Goal: Task Accomplishment & Management: Use online tool/utility

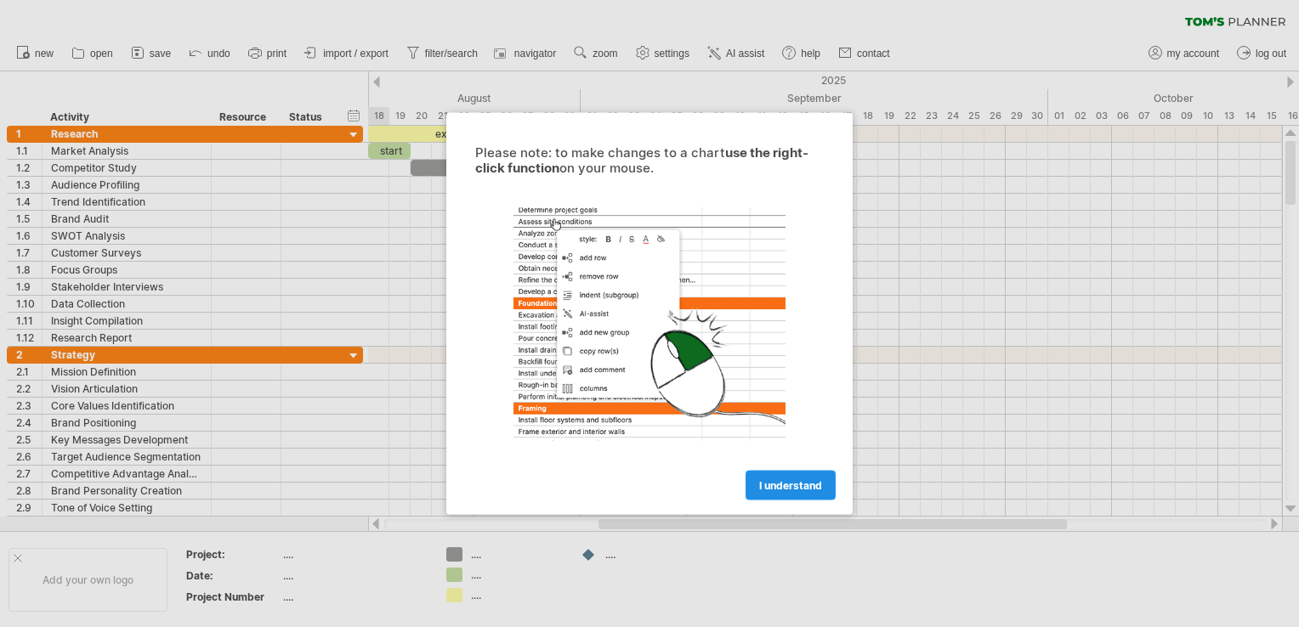
click at [755, 491] on link "I understand" at bounding box center [791, 486] width 90 height 30
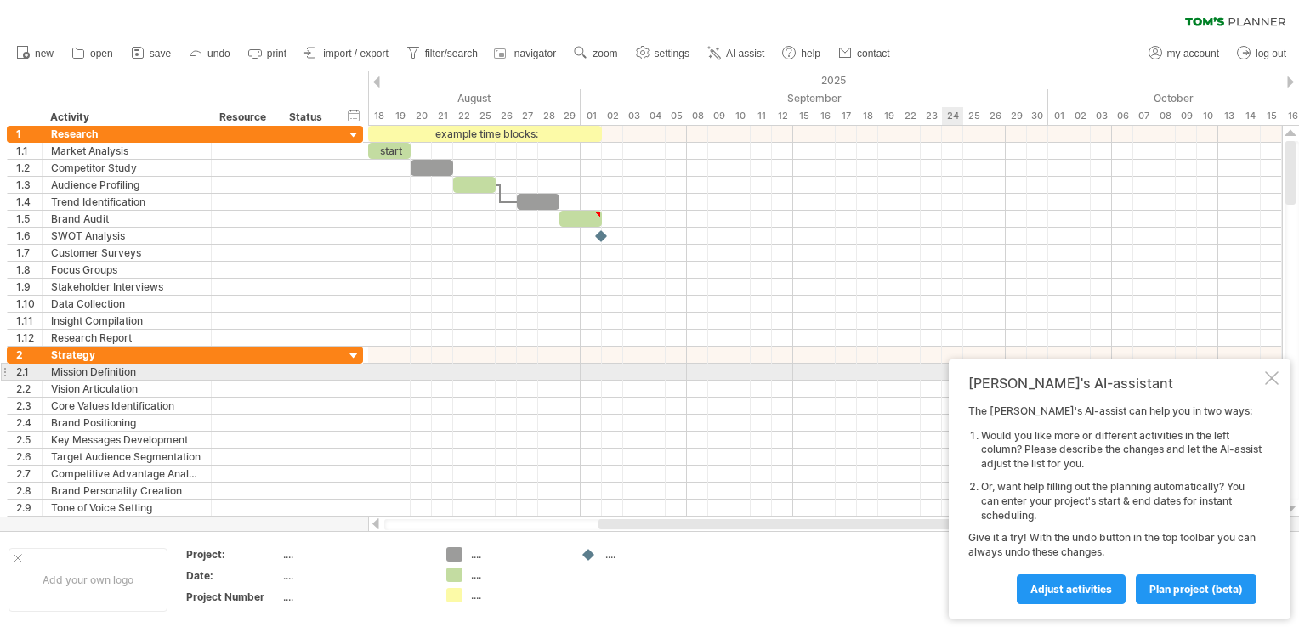
click at [1273, 379] on div at bounding box center [1272, 378] width 14 height 14
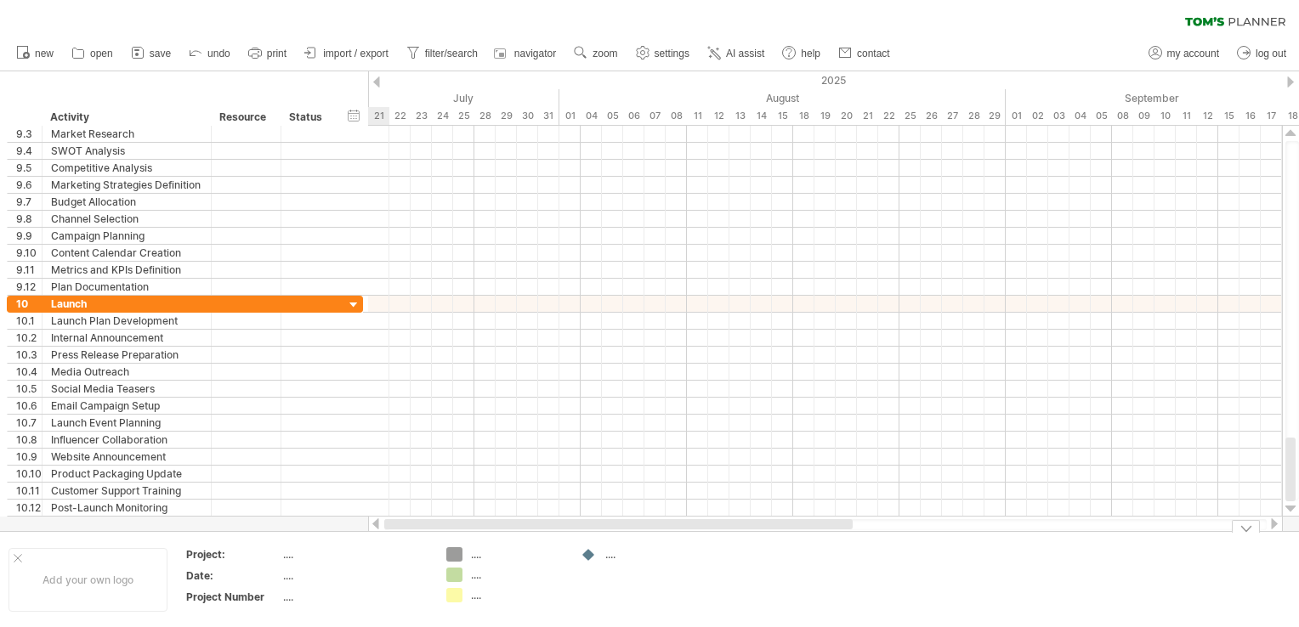
drag, startPoint x: 733, startPoint y: 525, endPoint x: 348, endPoint y: 563, distance: 386.9
click at [348, 563] on div "Trying to reach [DOMAIN_NAME] Connected again... 0% clear filter new 1" at bounding box center [649, 313] width 1299 height 627
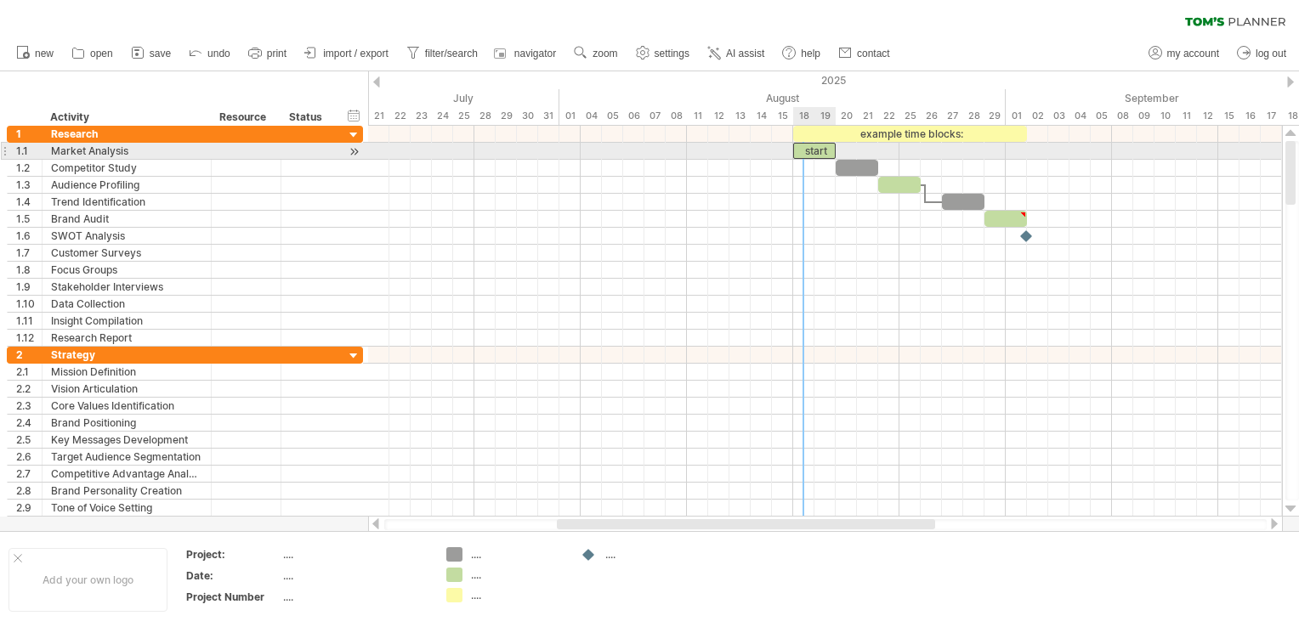
click at [812, 148] on div "start" at bounding box center [814, 151] width 43 height 16
click at [811, 150] on div "*****" at bounding box center [814, 151] width 43 height 16
click at [350, 150] on div at bounding box center [354, 152] width 16 height 18
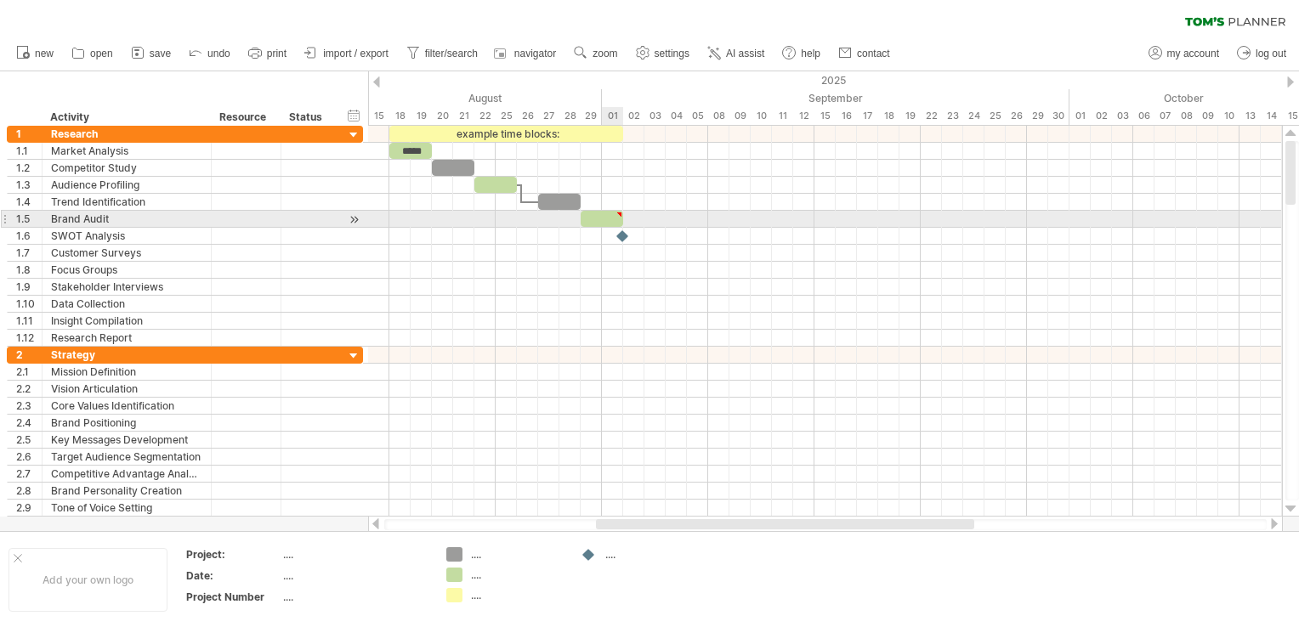
type textarea "**********"
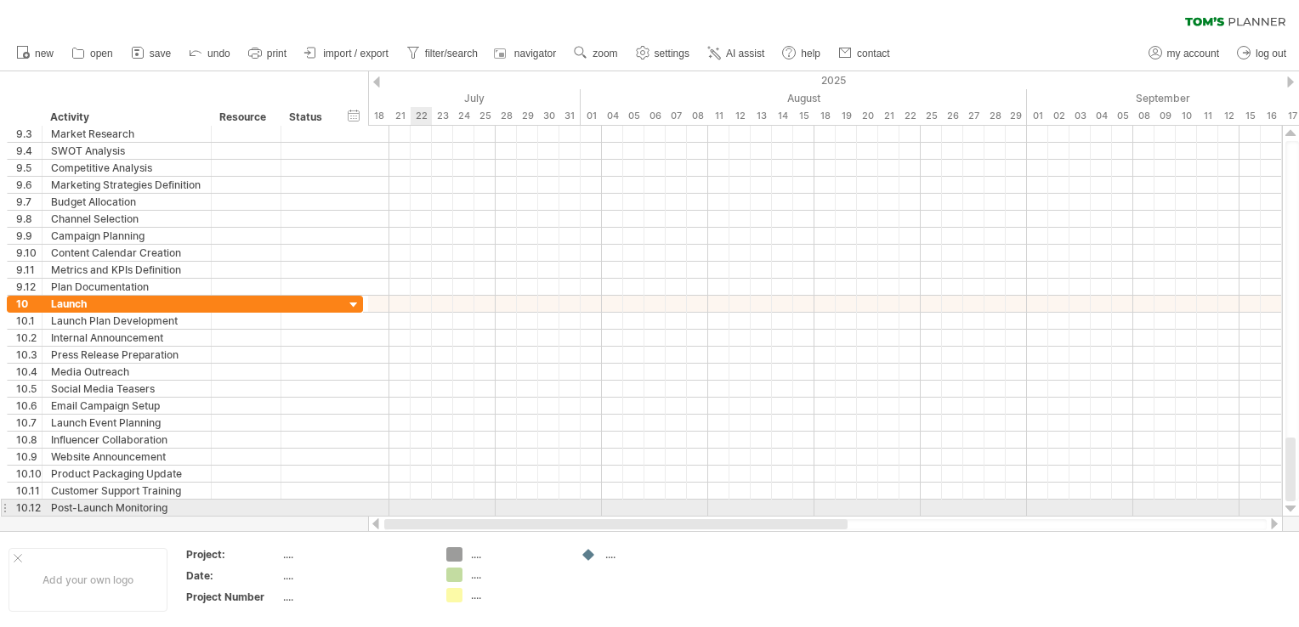
drag, startPoint x: 703, startPoint y: 523, endPoint x: 418, endPoint y: 512, distance: 285.0
click at [418, 514] on div "Trying to reach [DOMAIN_NAME] Connected again... 0% clear filter new 1" at bounding box center [649, 313] width 1299 height 627
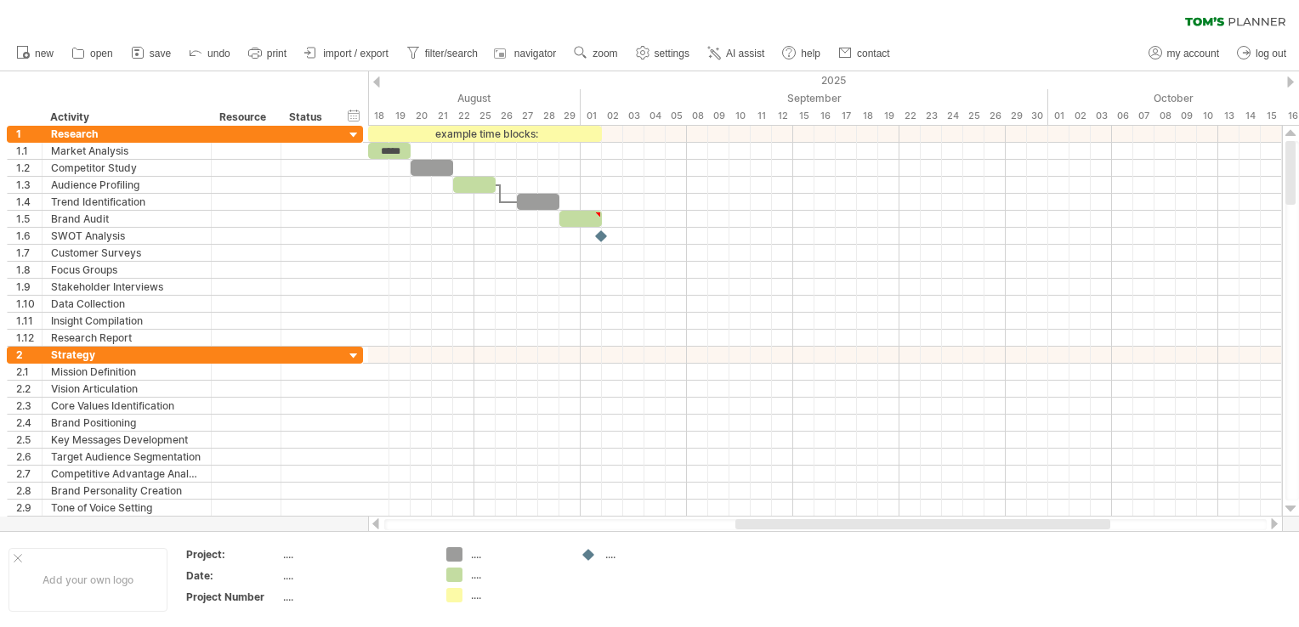
drag, startPoint x: 636, startPoint y: 521, endPoint x: 816, endPoint y: 522, distance: 180.2
click at [816, 522] on div at bounding box center [922, 524] width 375 height 10
click at [730, 52] on span "AI assist" at bounding box center [745, 54] width 38 height 12
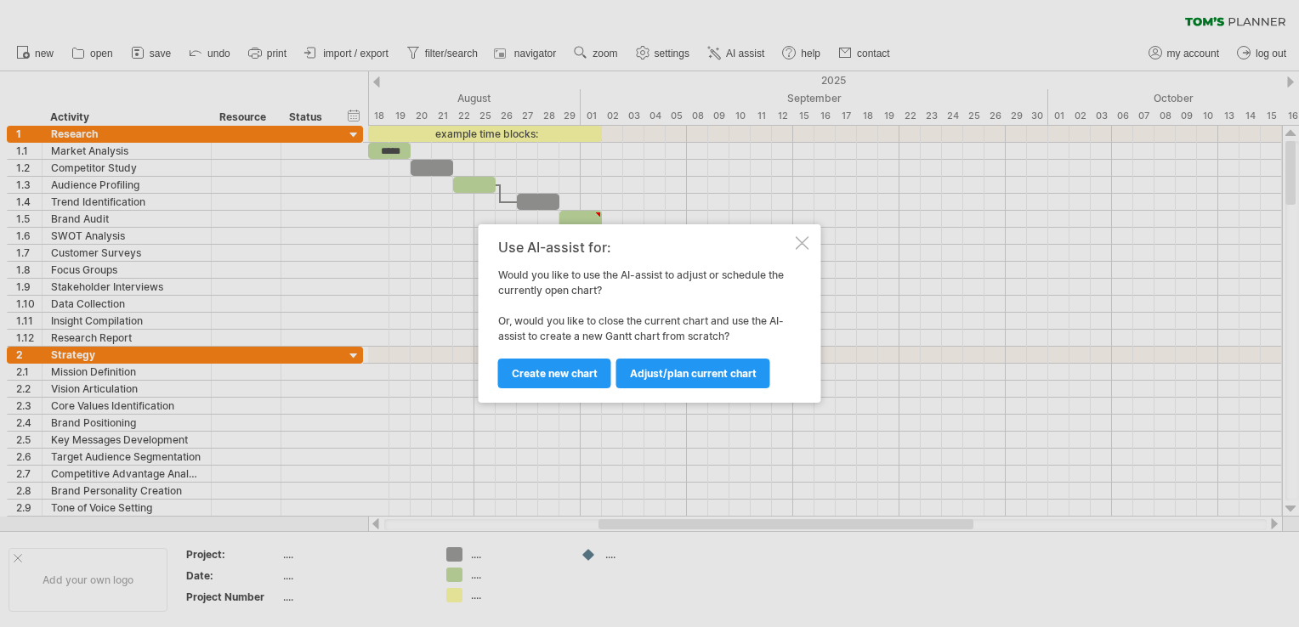
click at [802, 242] on div at bounding box center [803, 243] width 14 height 14
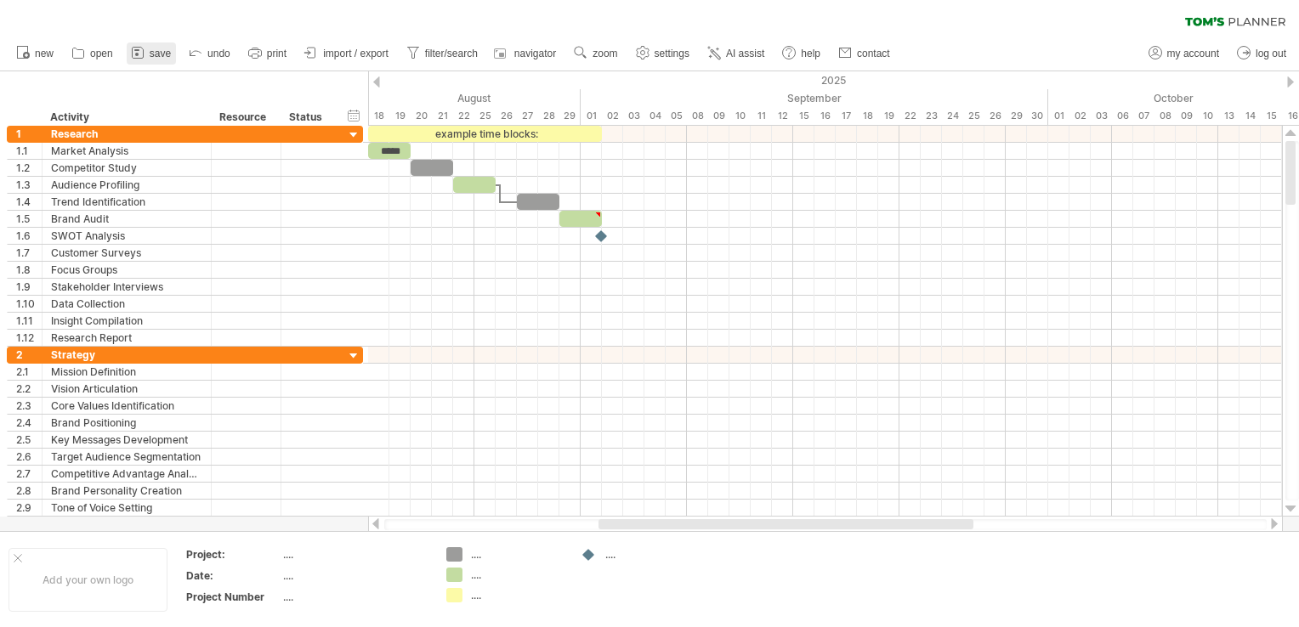
click at [163, 51] on span "save" at bounding box center [160, 54] width 21 height 12
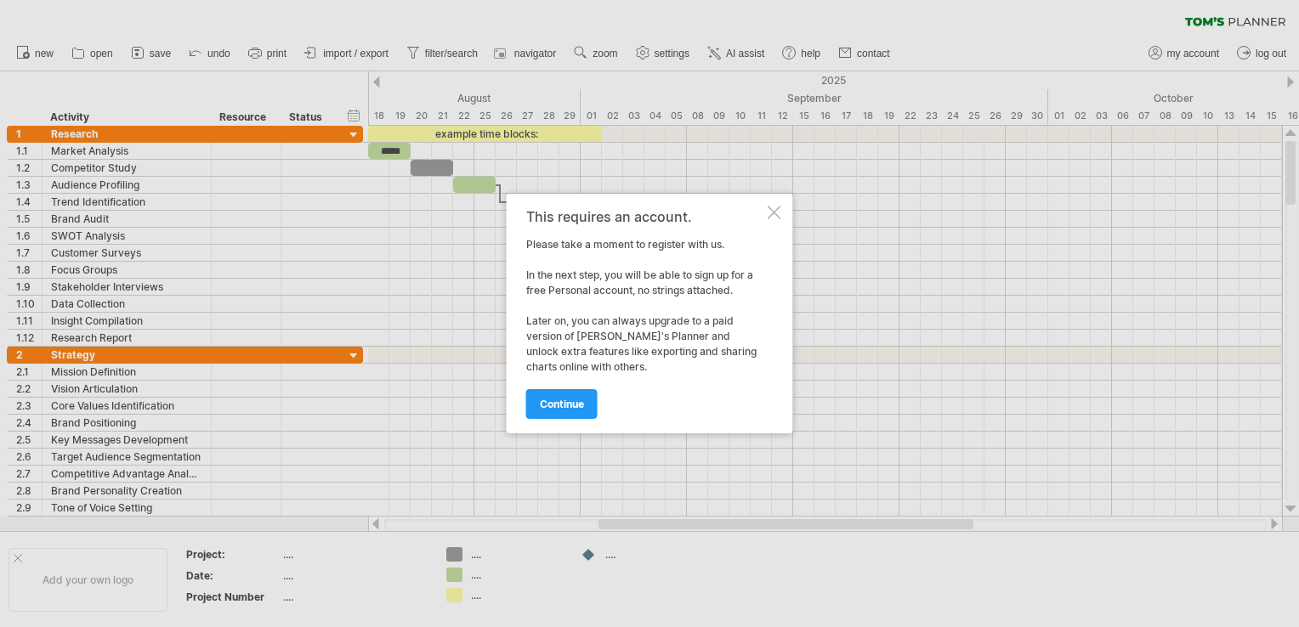
click at [774, 208] on div at bounding box center [775, 213] width 14 height 14
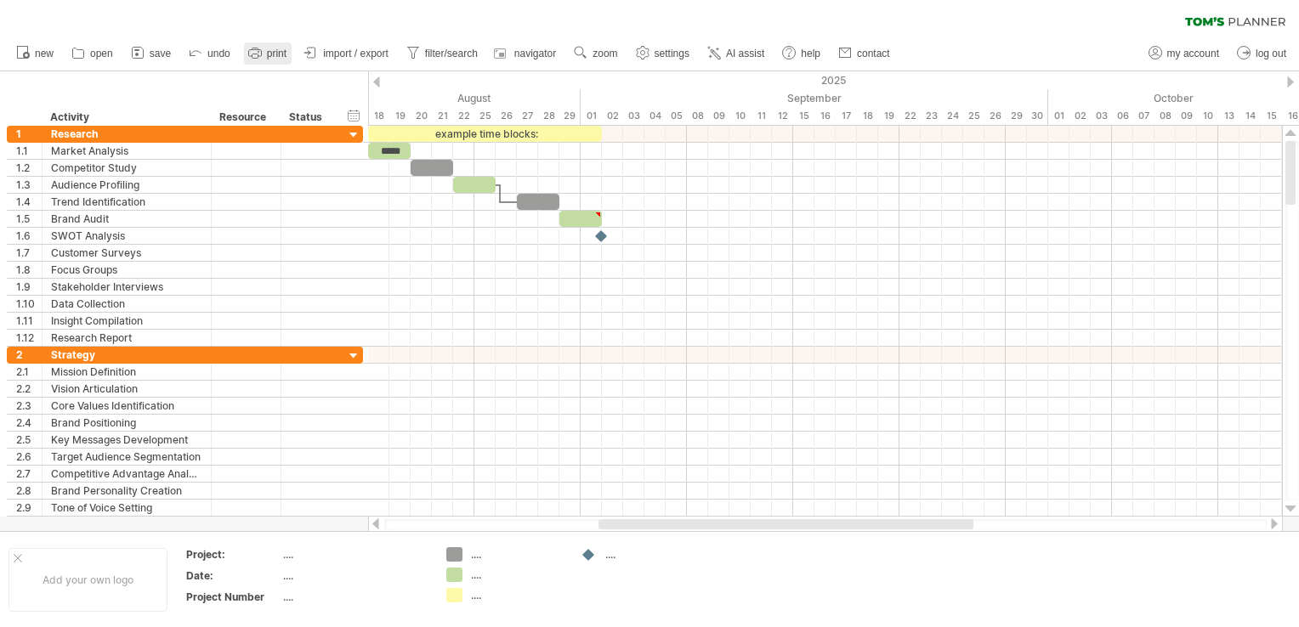
click at [275, 54] on span "print" at bounding box center [277, 54] width 20 height 12
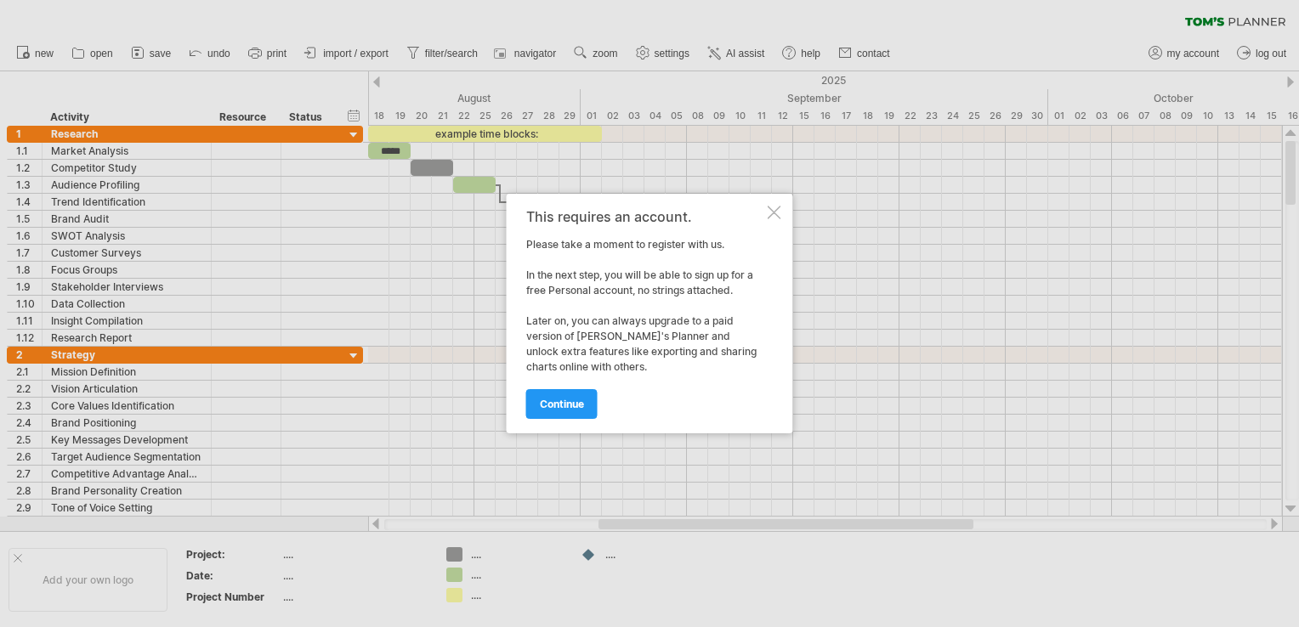
click at [779, 209] on div at bounding box center [775, 213] width 14 height 14
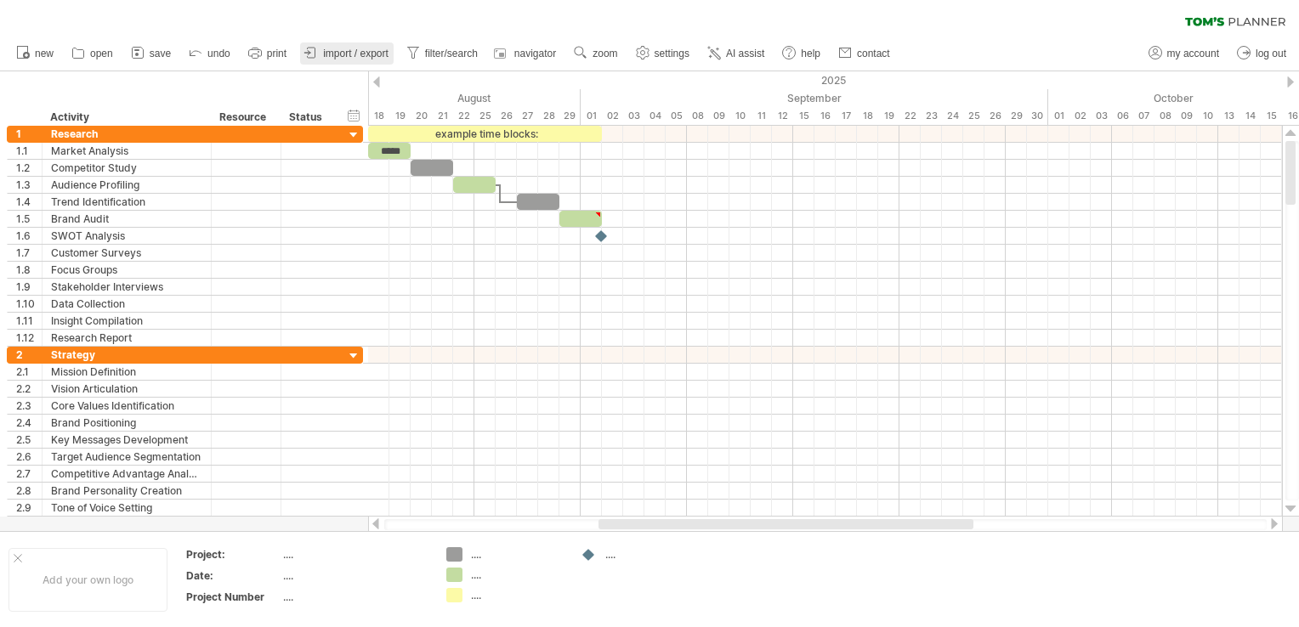
click at [349, 52] on span "import / export" at bounding box center [355, 54] width 65 height 12
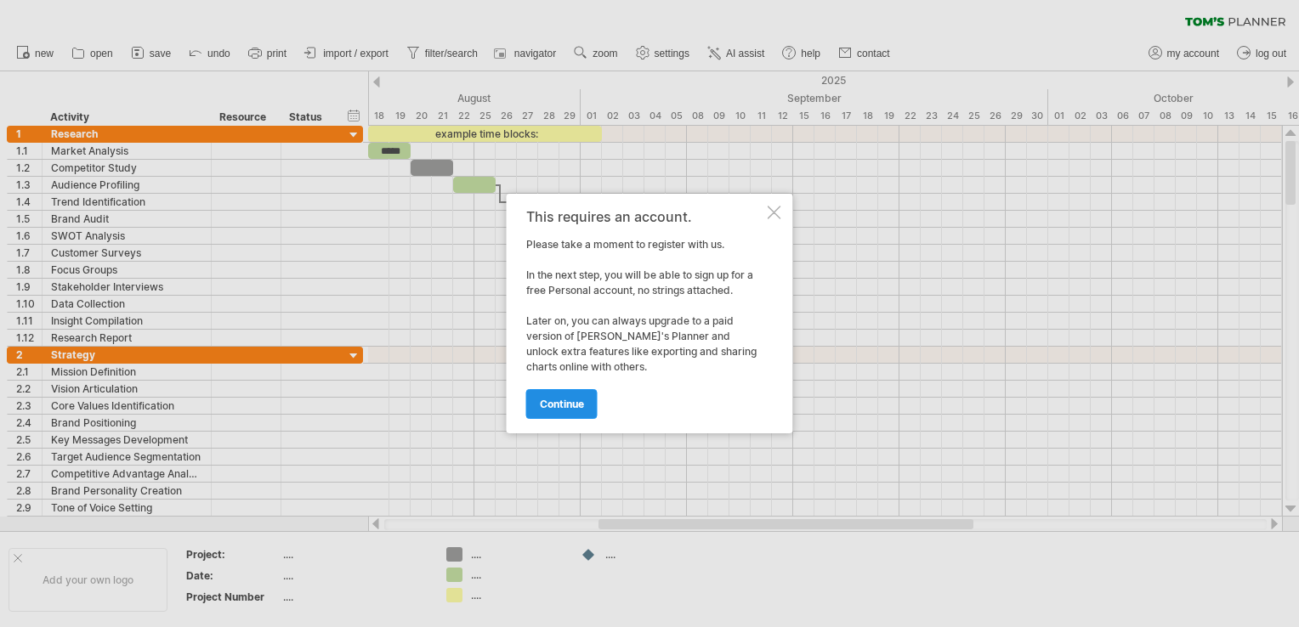
click at [562, 403] on span "continue" at bounding box center [562, 404] width 44 height 13
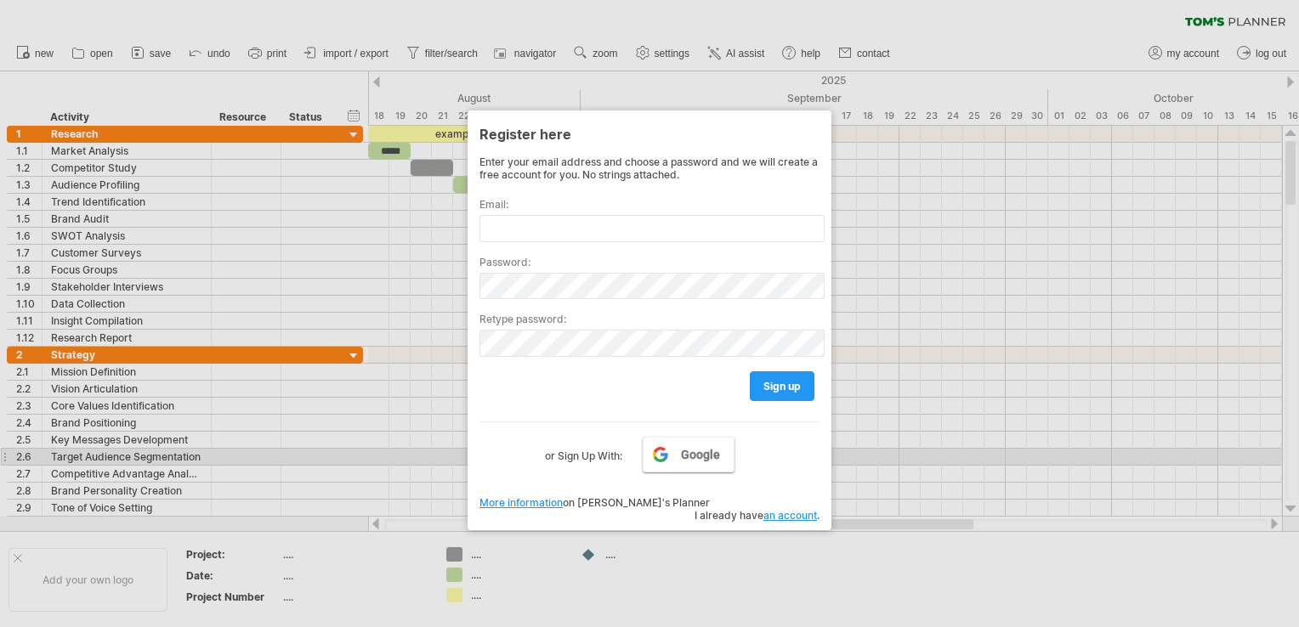
click at [704, 457] on span "Google" at bounding box center [700, 455] width 39 height 14
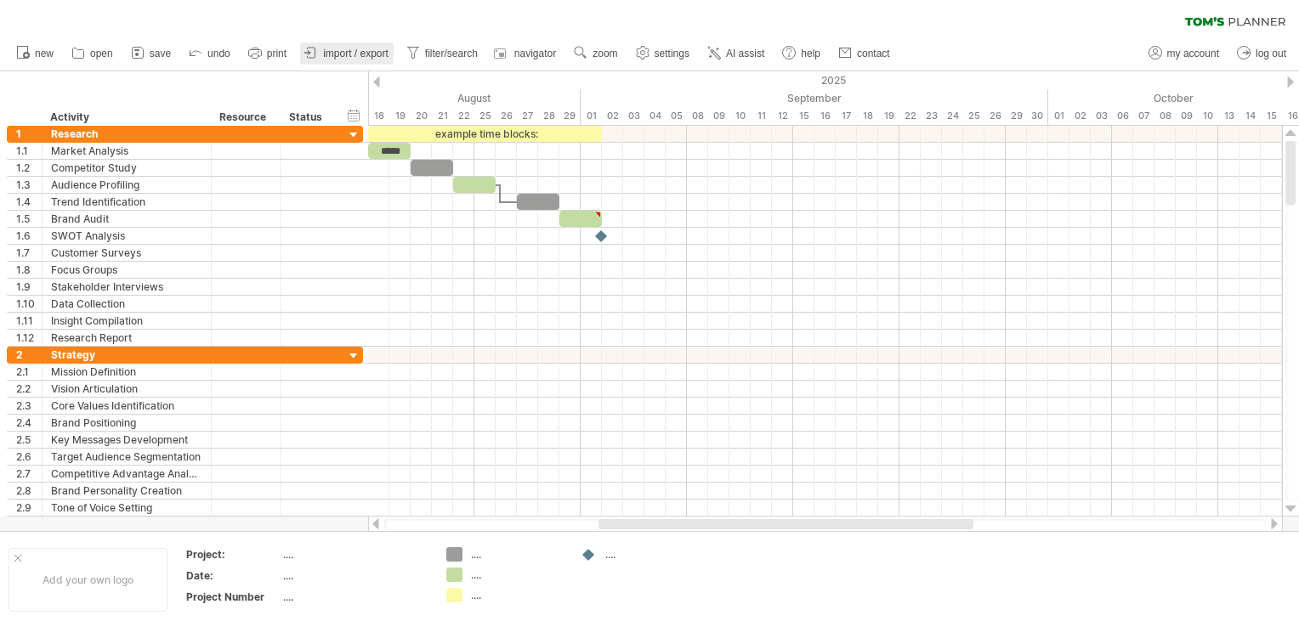
click at [338, 46] on link "import / export" at bounding box center [347, 54] width 94 height 22
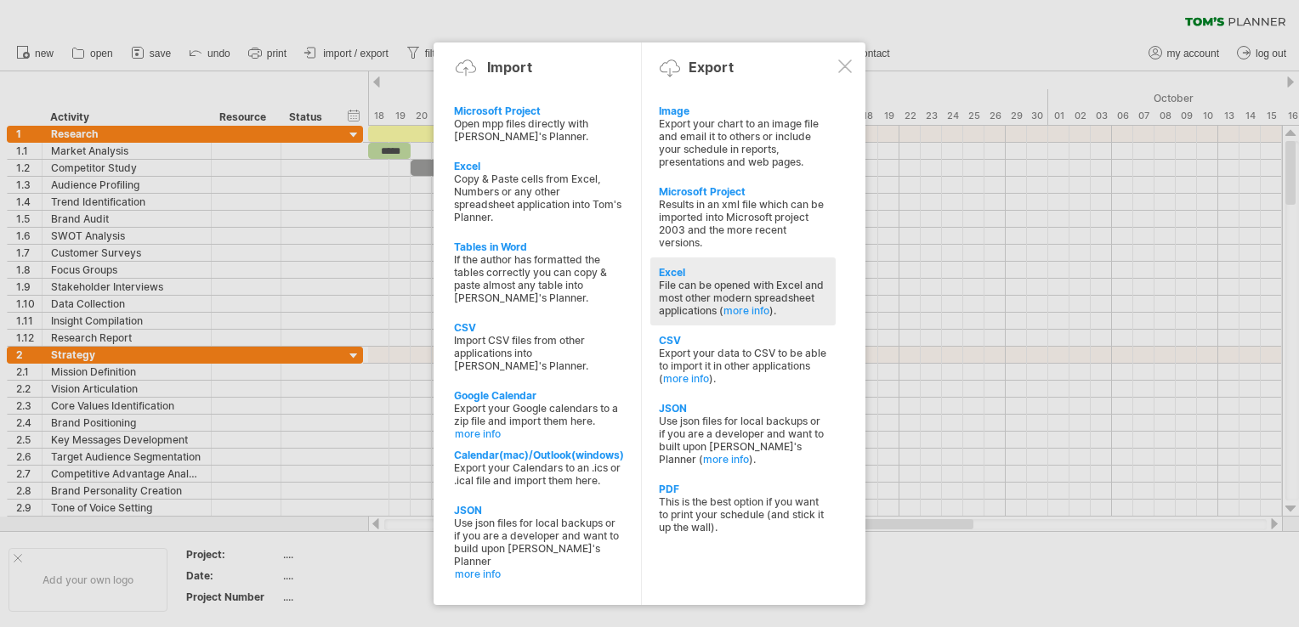
click at [699, 283] on div "File can be opened with Excel and most other modern spreadsheet applications ( …" at bounding box center [743, 298] width 168 height 38
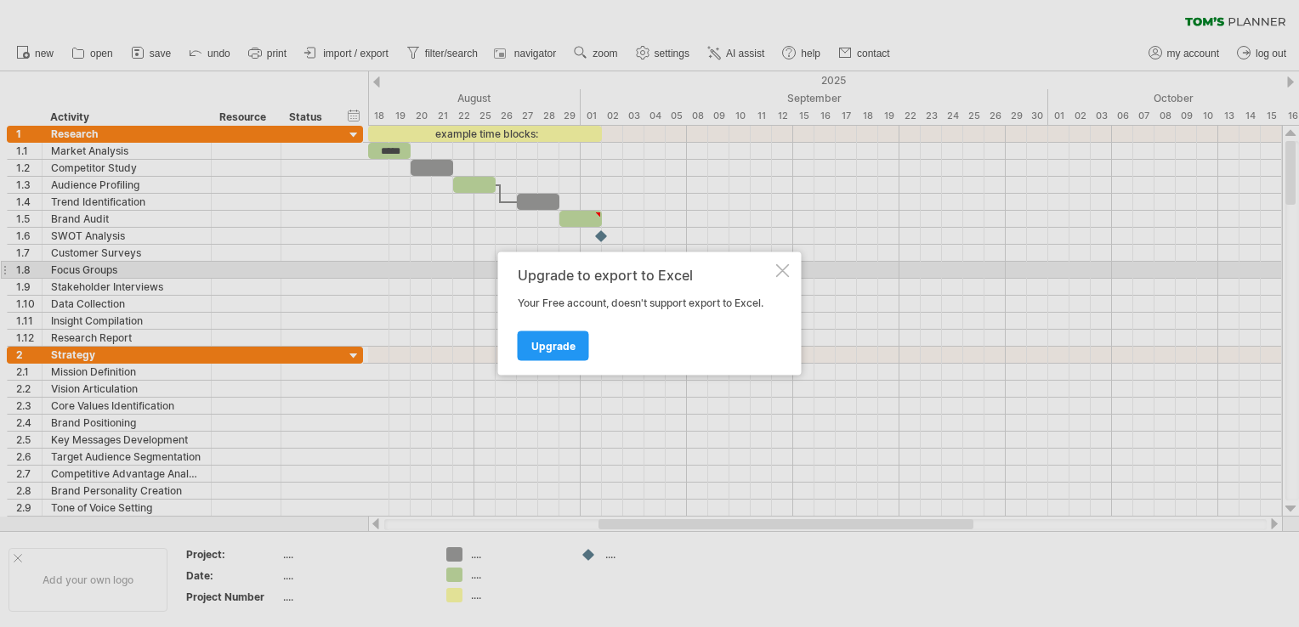
click at [782, 267] on div at bounding box center [783, 271] width 14 height 14
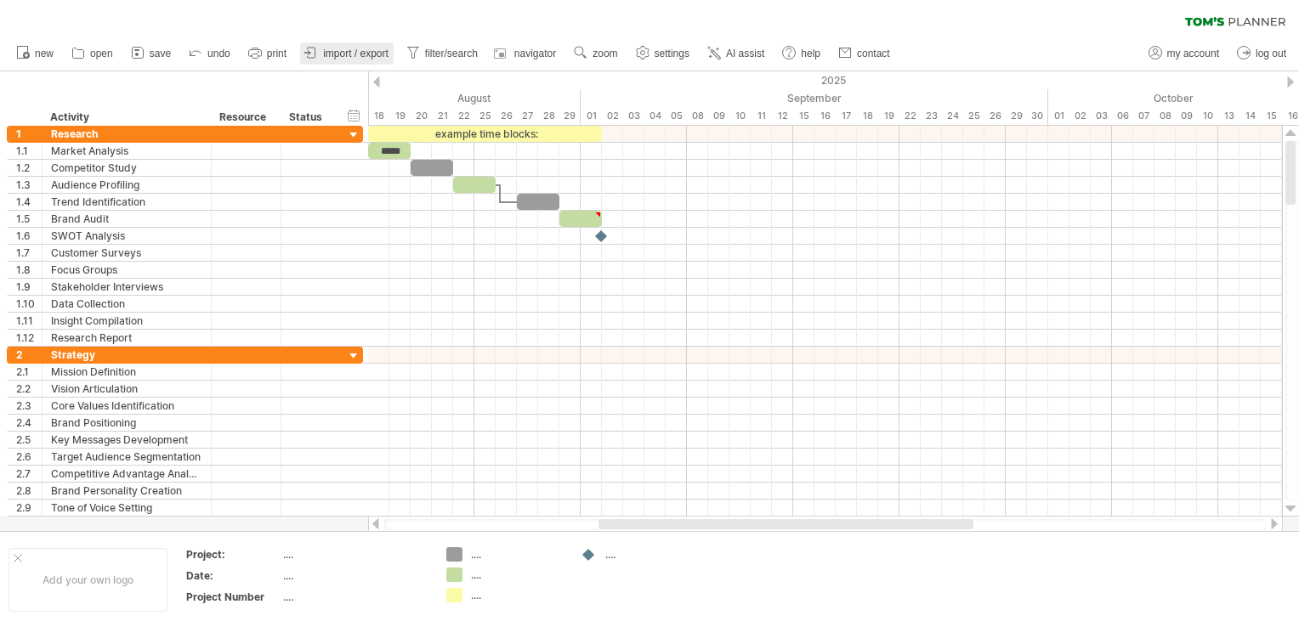
click at [354, 49] on span "import / export" at bounding box center [355, 54] width 65 height 12
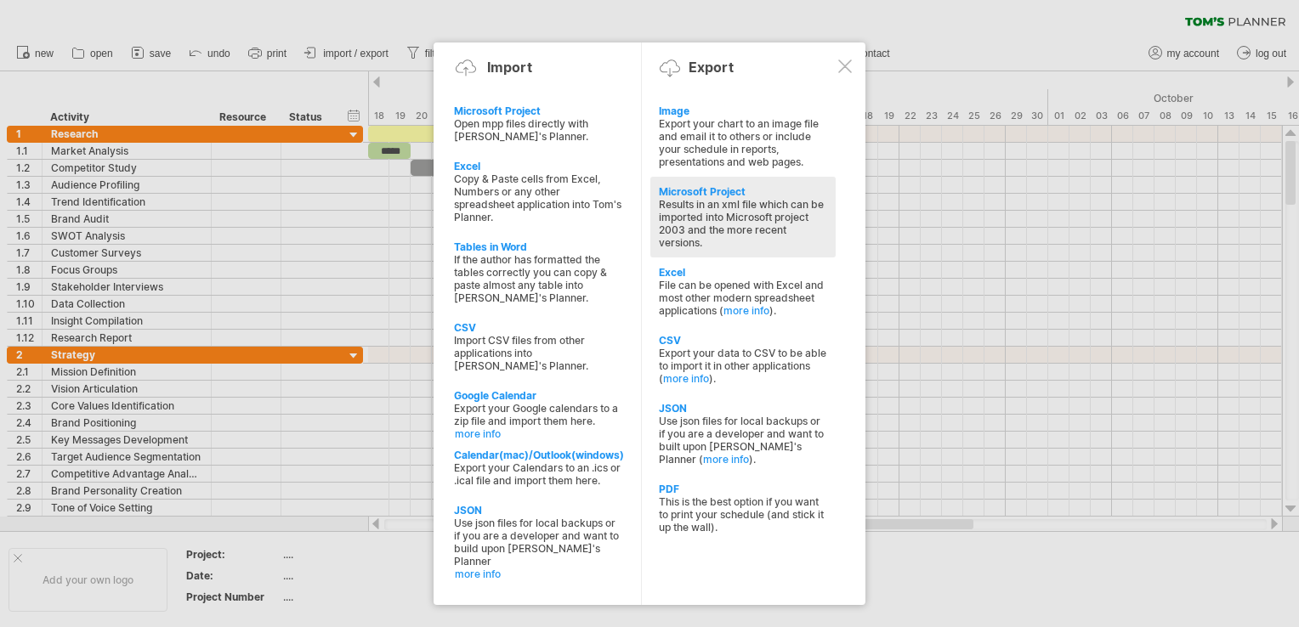
click at [759, 215] on div "Results in an xml file which can be imported into Microsoft project 2003 and th…" at bounding box center [743, 223] width 168 height 51
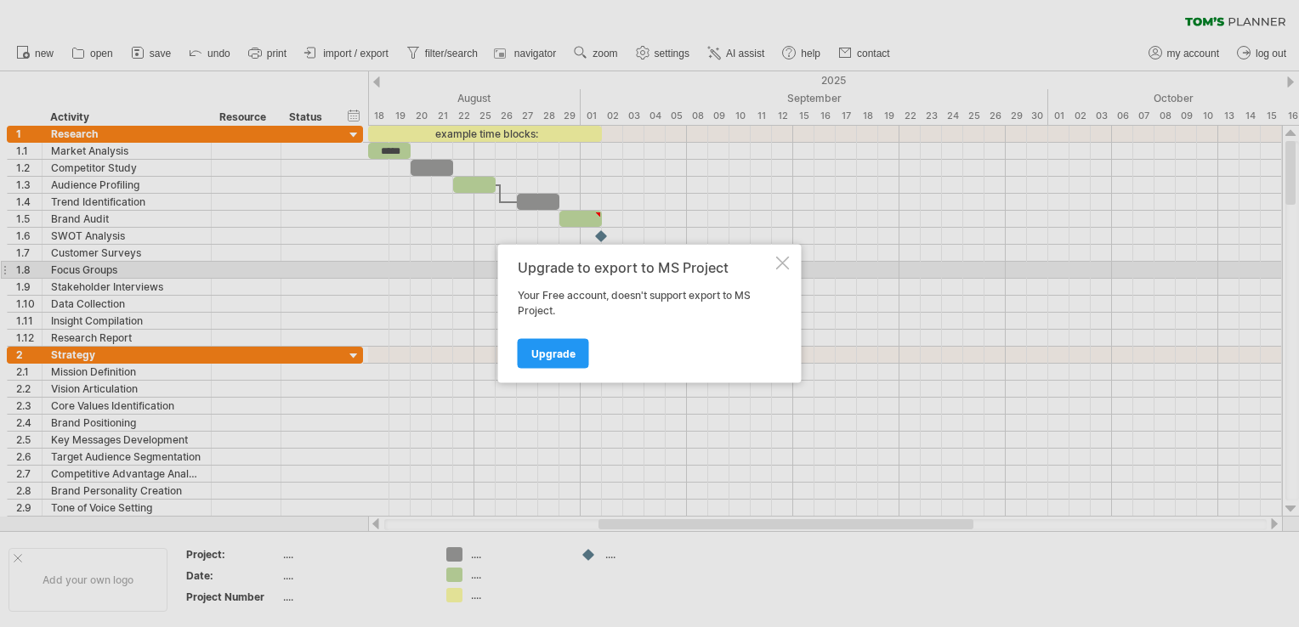
click at [780, 265] on div at bounding box center [783, 264] width 14 height 14
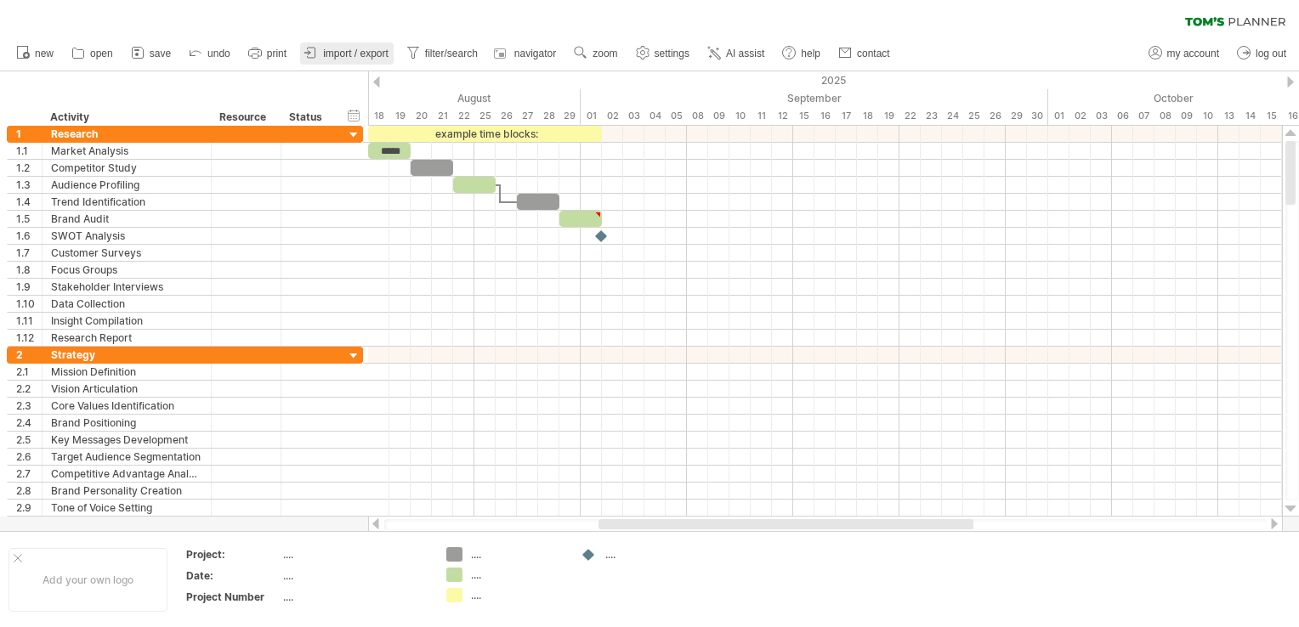
click at [349, 52] on span "import / export" at bounding box center [355, 54] width 65 height 12
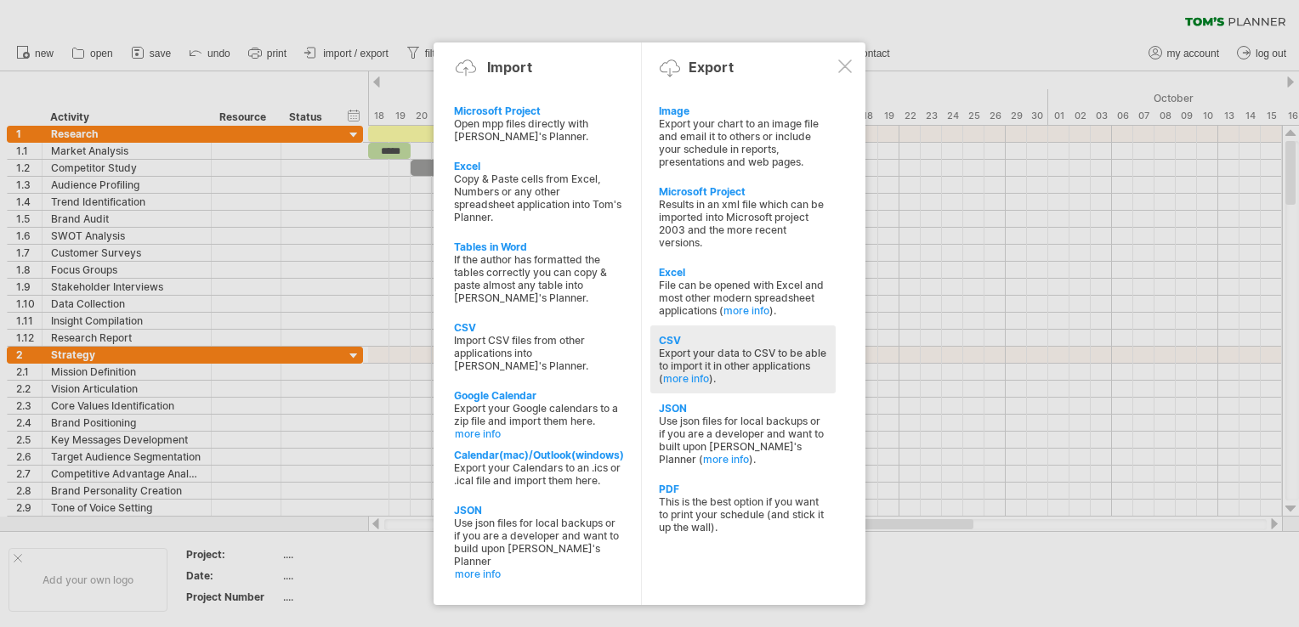
click at [702, 368] on div "Export your data to CSV to be able to import it in other applications ( more in…" at bounding box center [743, 366] width 168 height 38
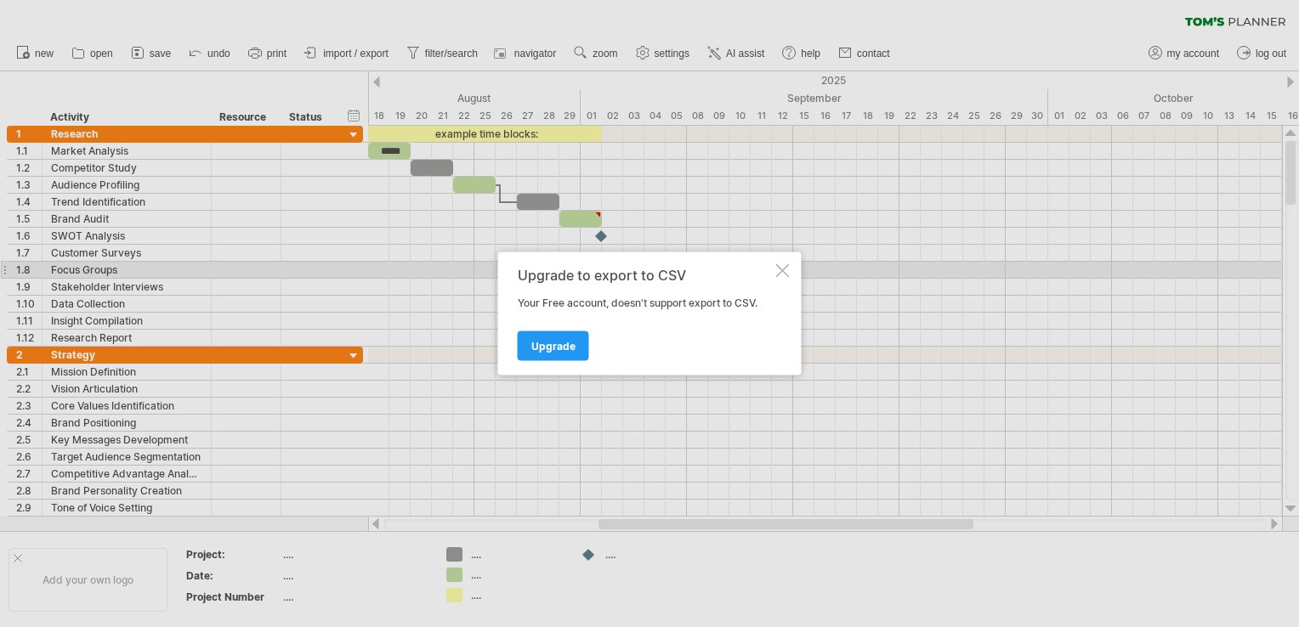
click at [780, 267] on div at bounding box center [783, 271] width 14 height 14
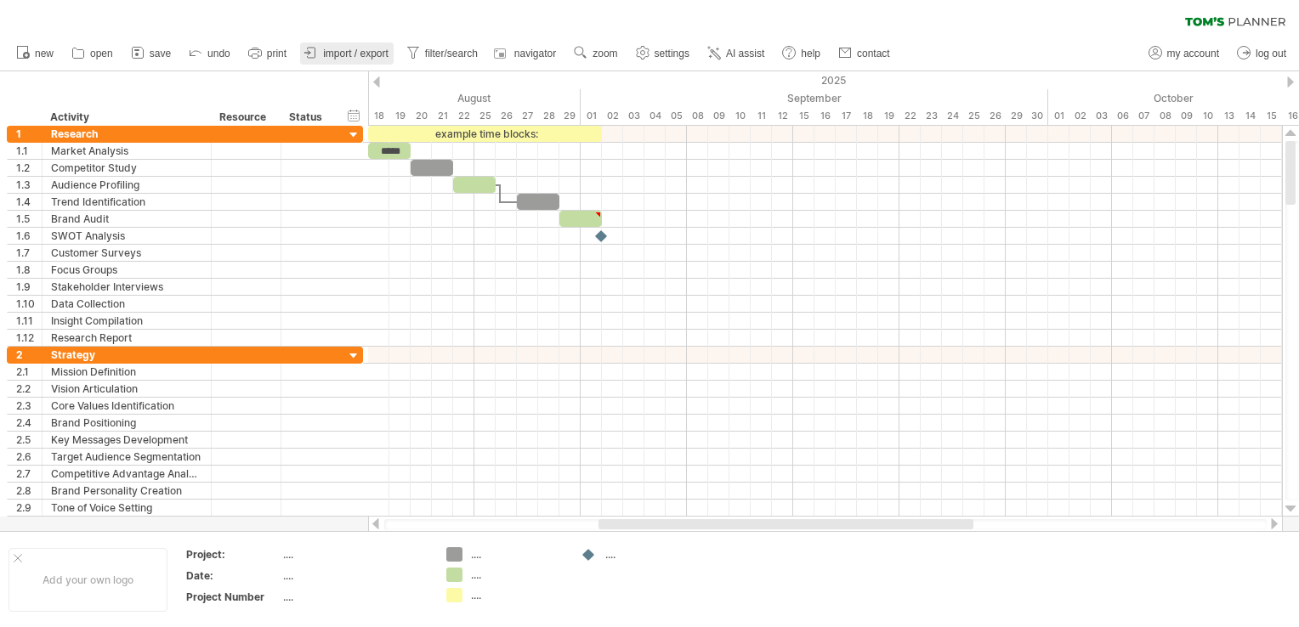
click at [368, 50] on span "import / export" at bounding box center [355, 54] width 65 height 12
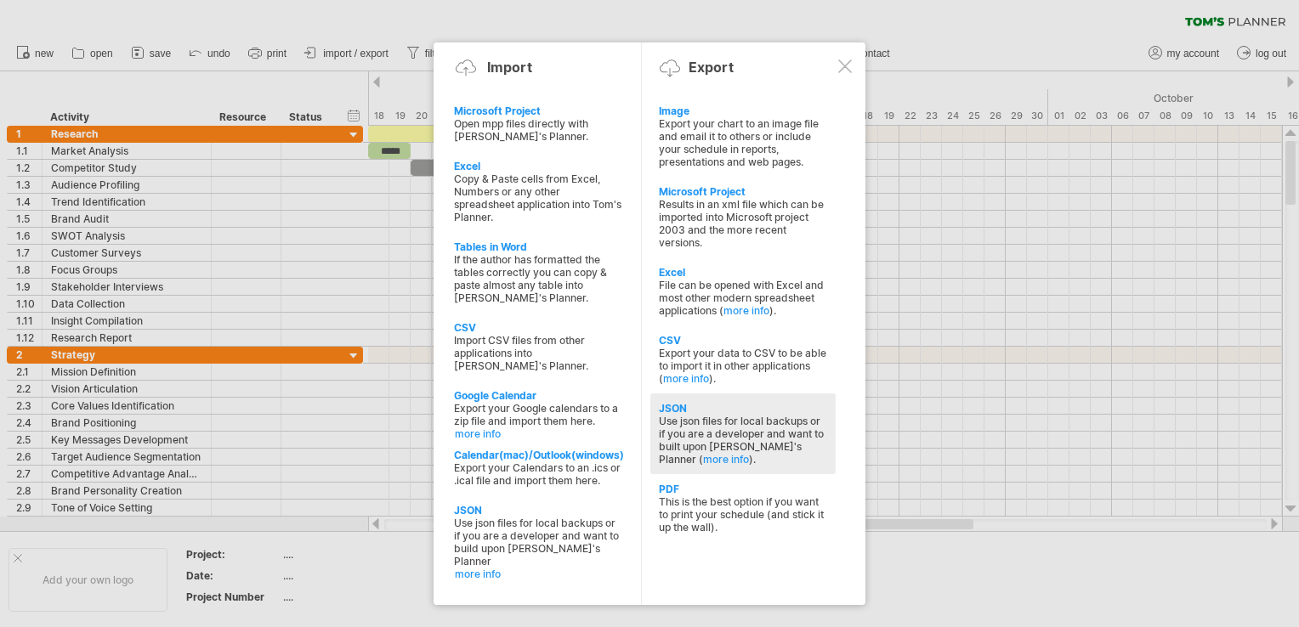
click at [734, 430] on div "Use json files for local backups or if you are a developer and want to built up…" at bounding box center [743, 440] width 168 height 51
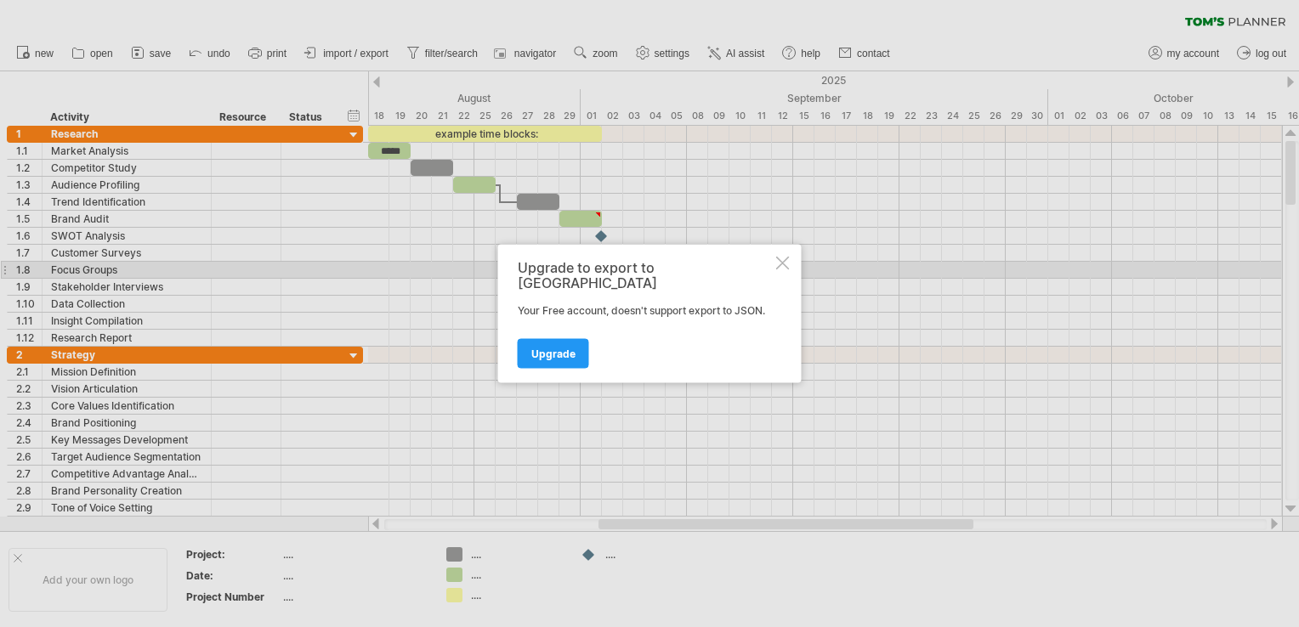
click at [780, 270] on div at bounding box center [783, 264] width 14 height 14
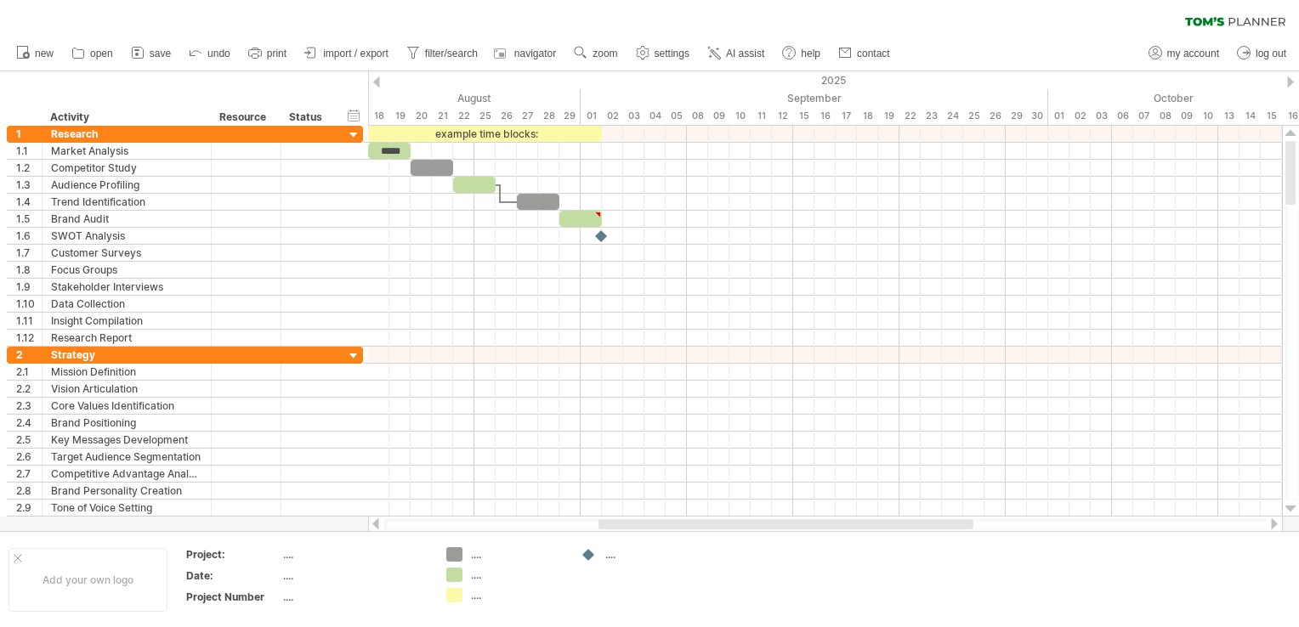
click at [371, 42] on ul "new open" at bounding box center [452, 54] width 889 height 36
click at [370, 51] on span "import / export" at bounding box center [355, 54] width 65 height 12
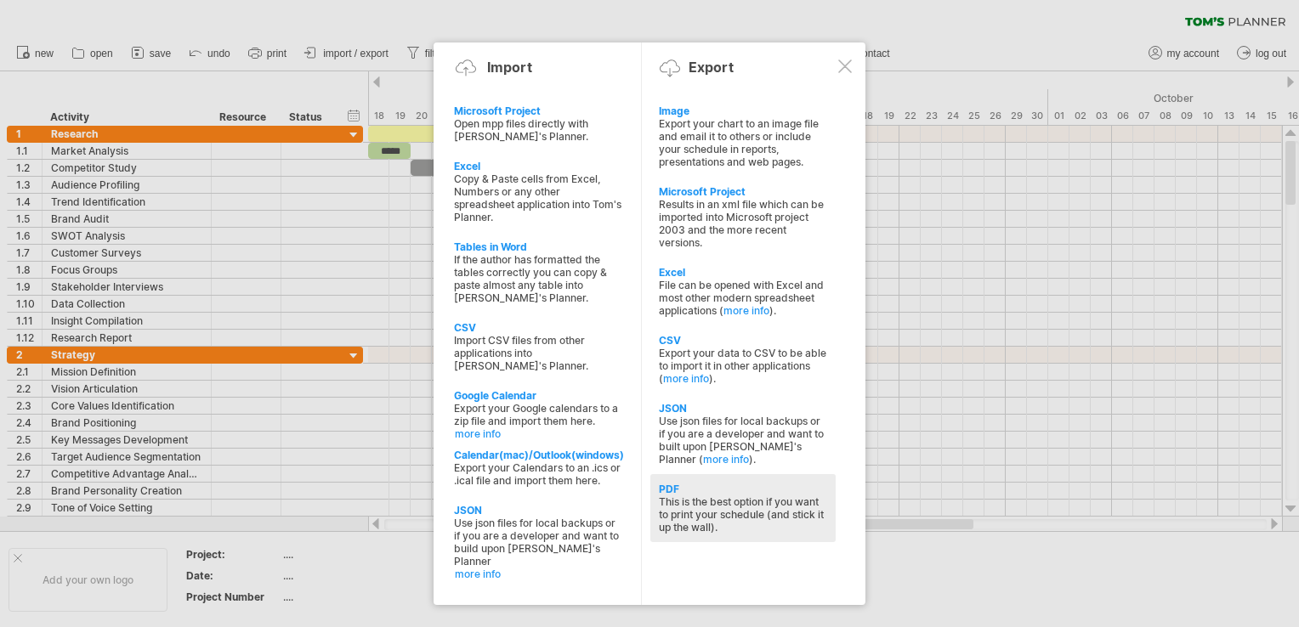
click at [734, 508] on div "This is the best option if you want to print your schedule (and stick it up the…" at bounding box center [743, 515] width 168 height 38
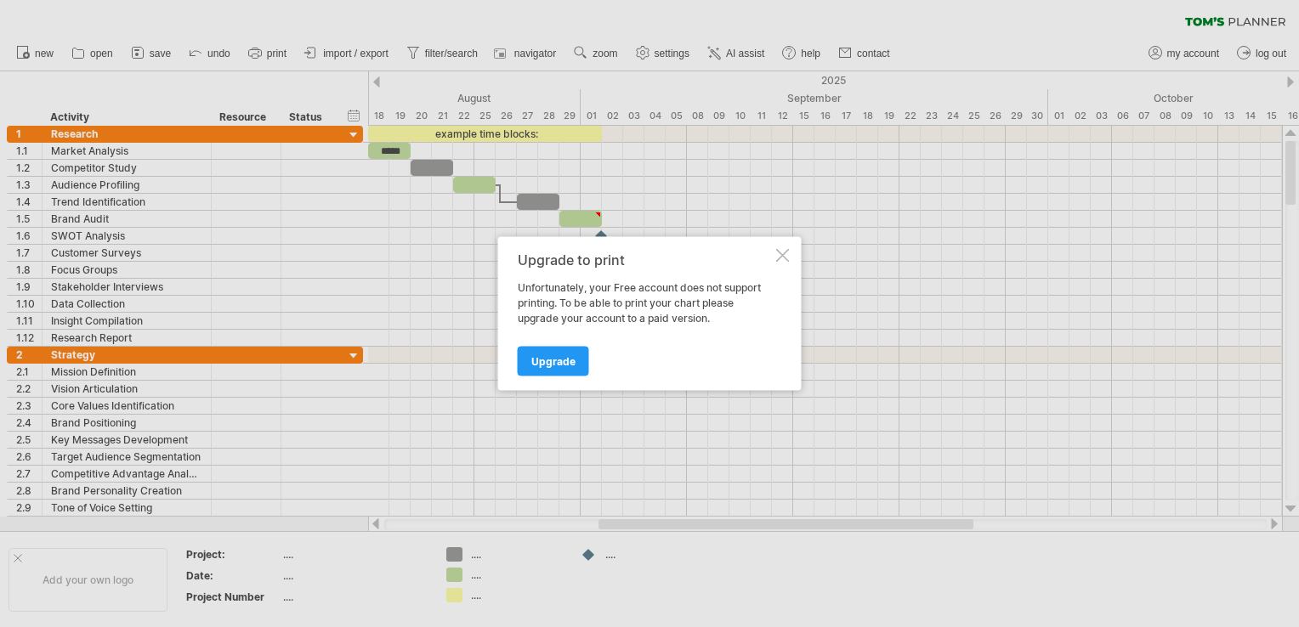
click at [785, 252] on div at bounding box center [783, 256] width 14 height 14
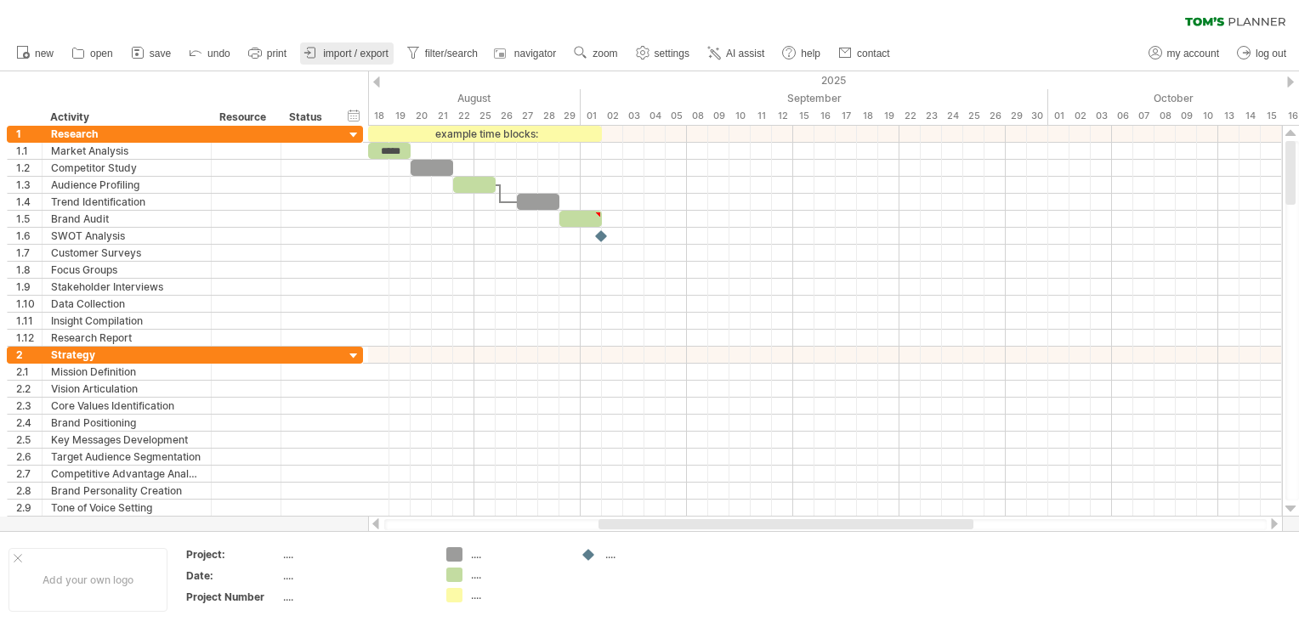
click at [370, 56] on span "import / export" at bounding box center [355, 54] width 65 height 12
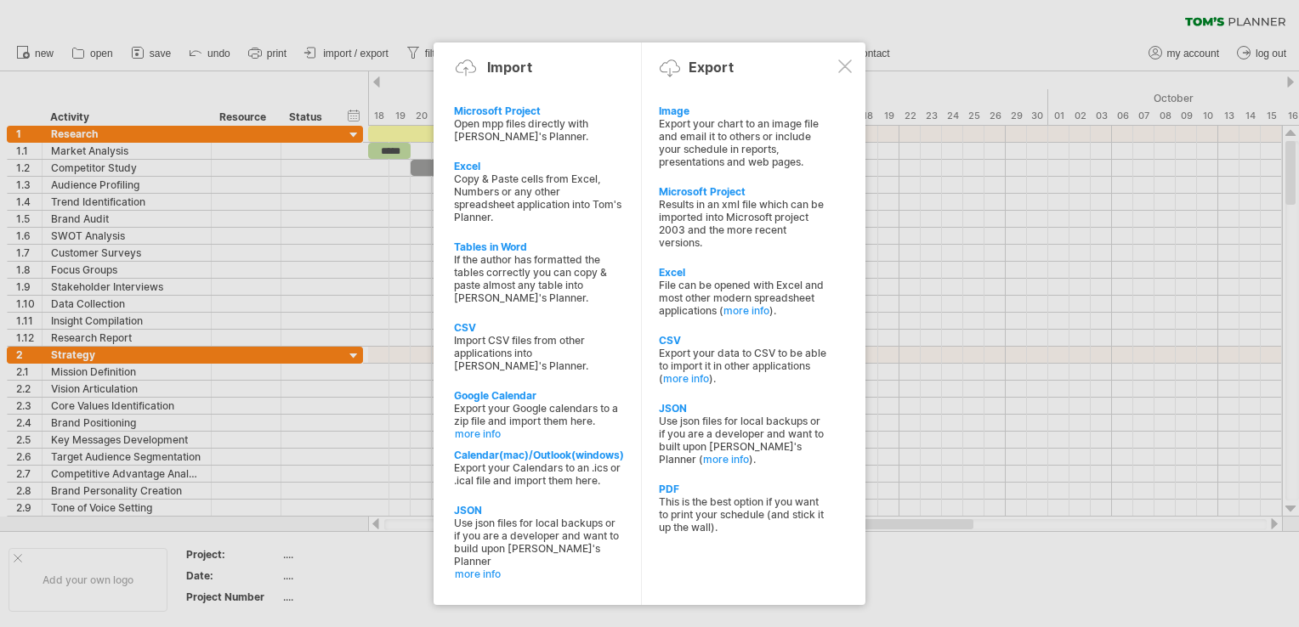
click at [151, 50] on div at bounding box center [649, 313] width 1299 height 627
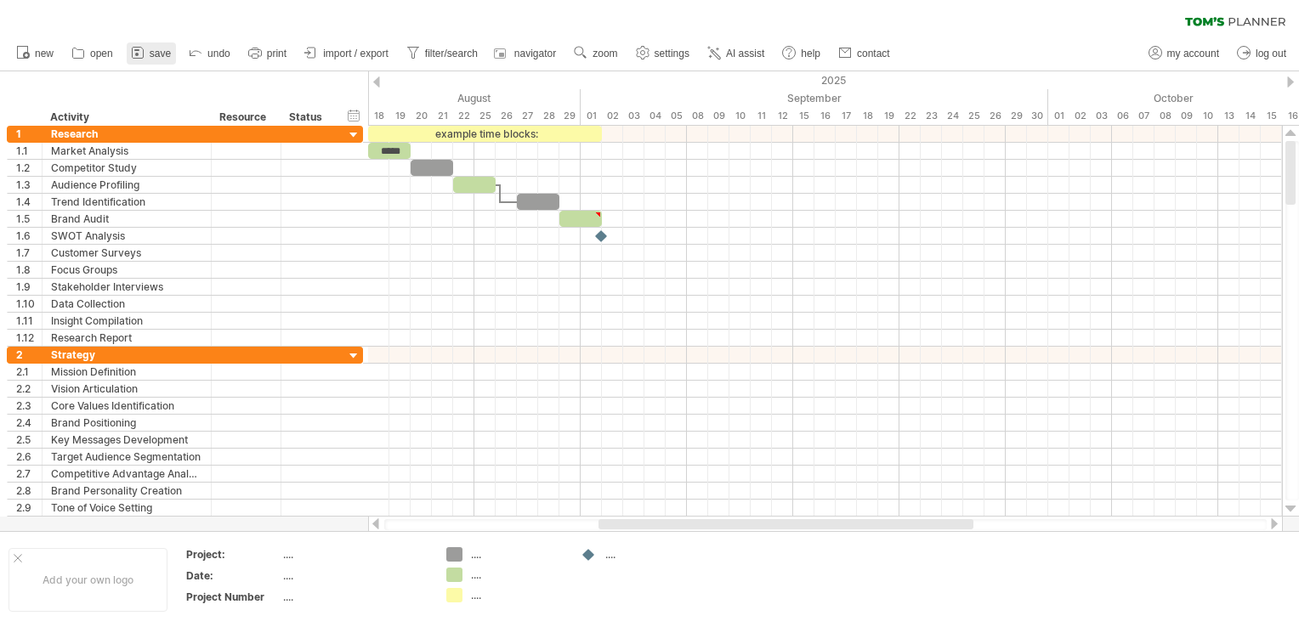
click at [152, 54] on span "save" at bounding box center [160, 54] width 21 height 12
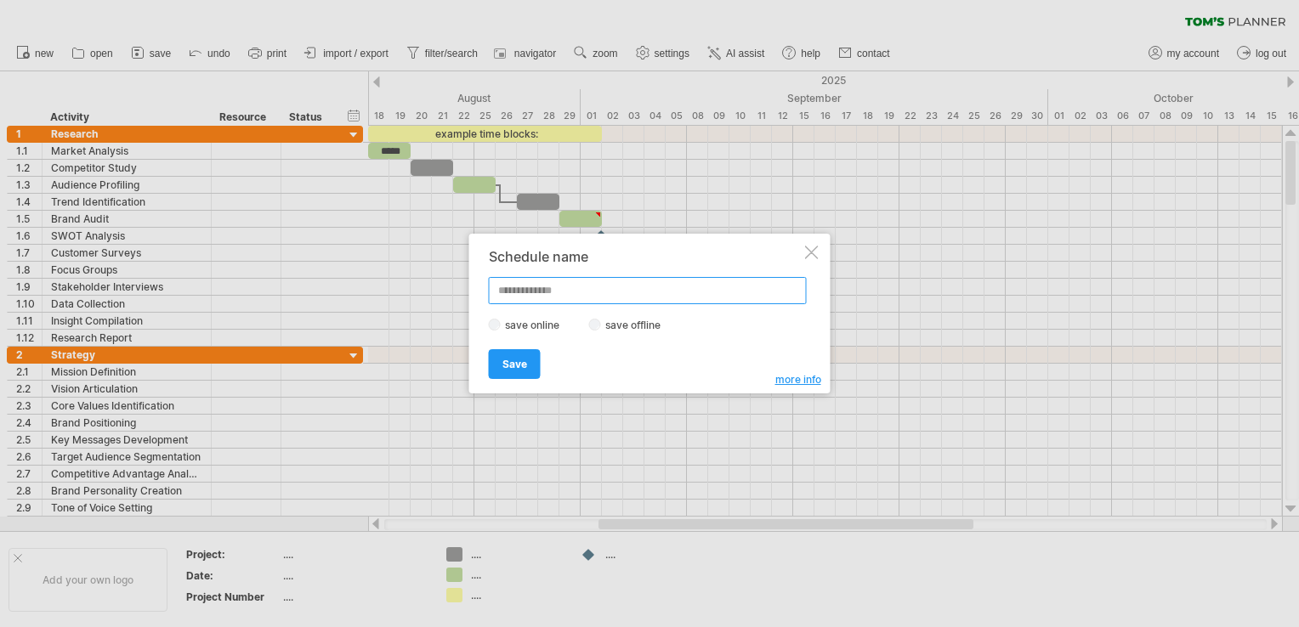
click at [574, 296] on input "text" at bounding box center [648, 290] width 318 height 27
type input "**********"
click at [511, 359] on span "Save" at bounding box center [514, 364] width 25 height 13
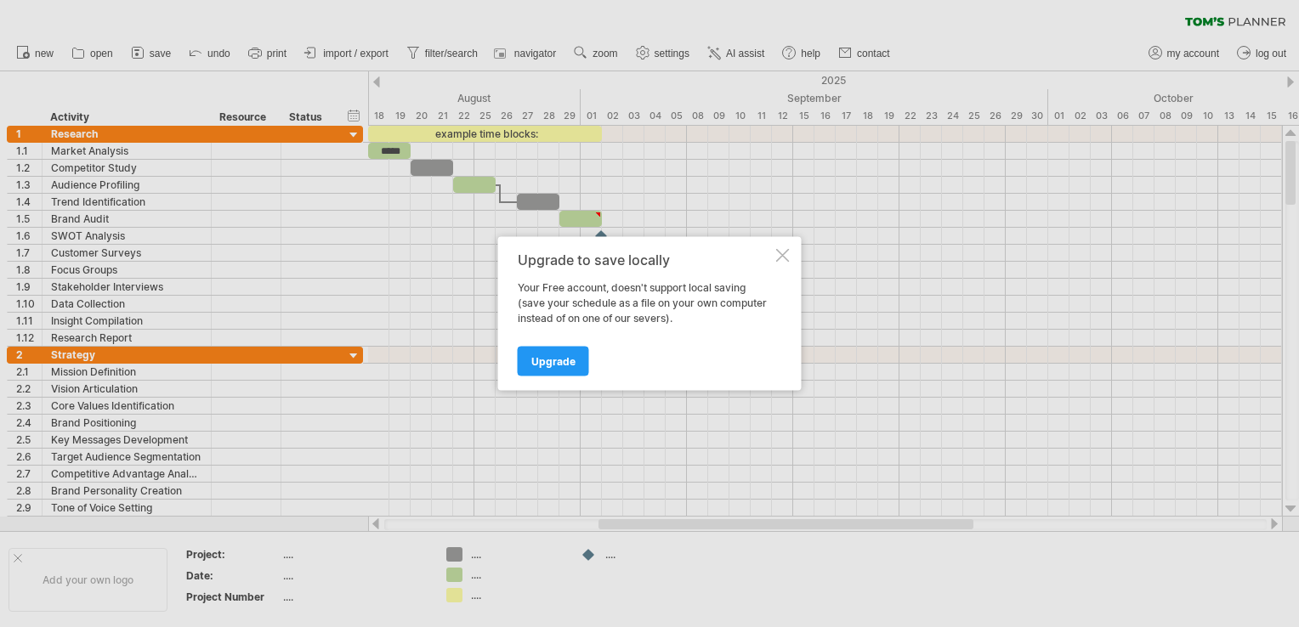
click at [783, 256] on div at bounding box center [783, 256] width 14 height 14
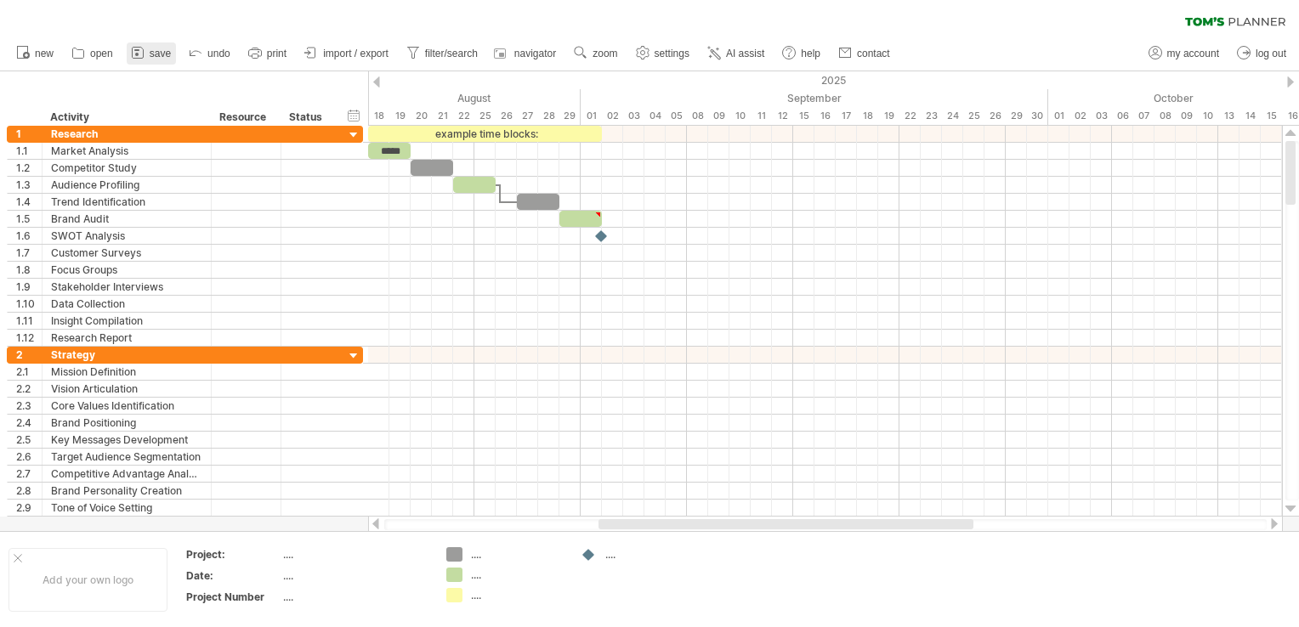
click at [151, 51] on span "save" at bounding box center [160, 54] width 21 height 12
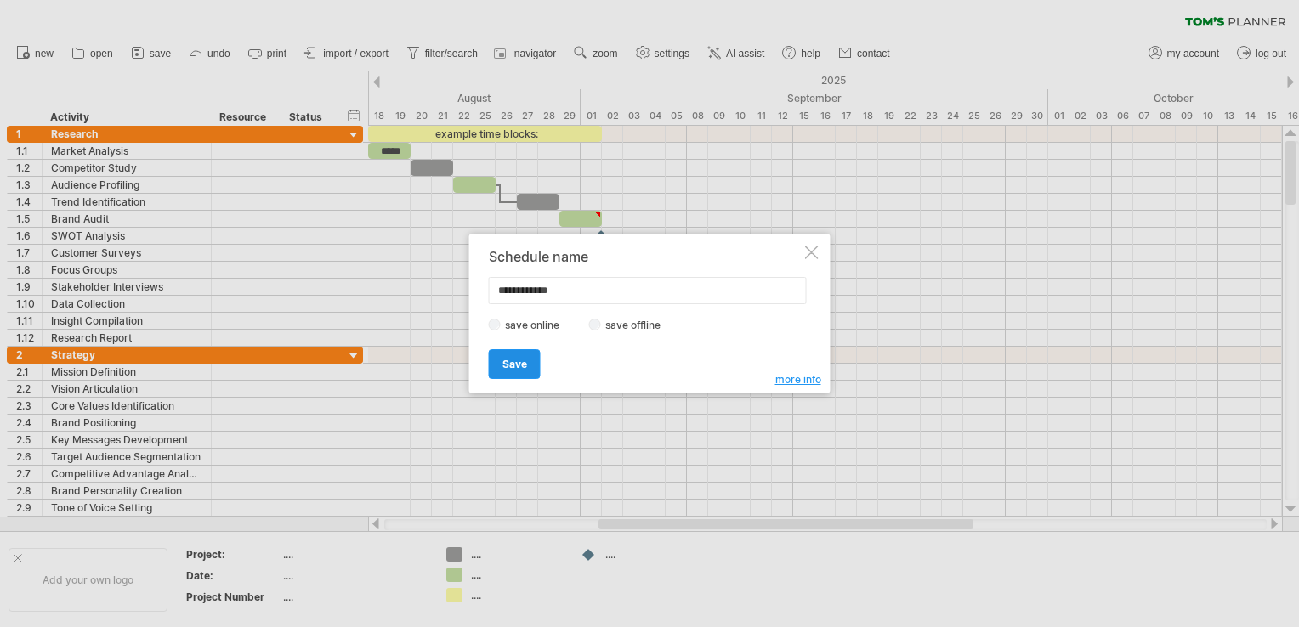
type input "**********"
click at [513, 366] on span "Save" at bounding box center [514, 364] width 25 height 13
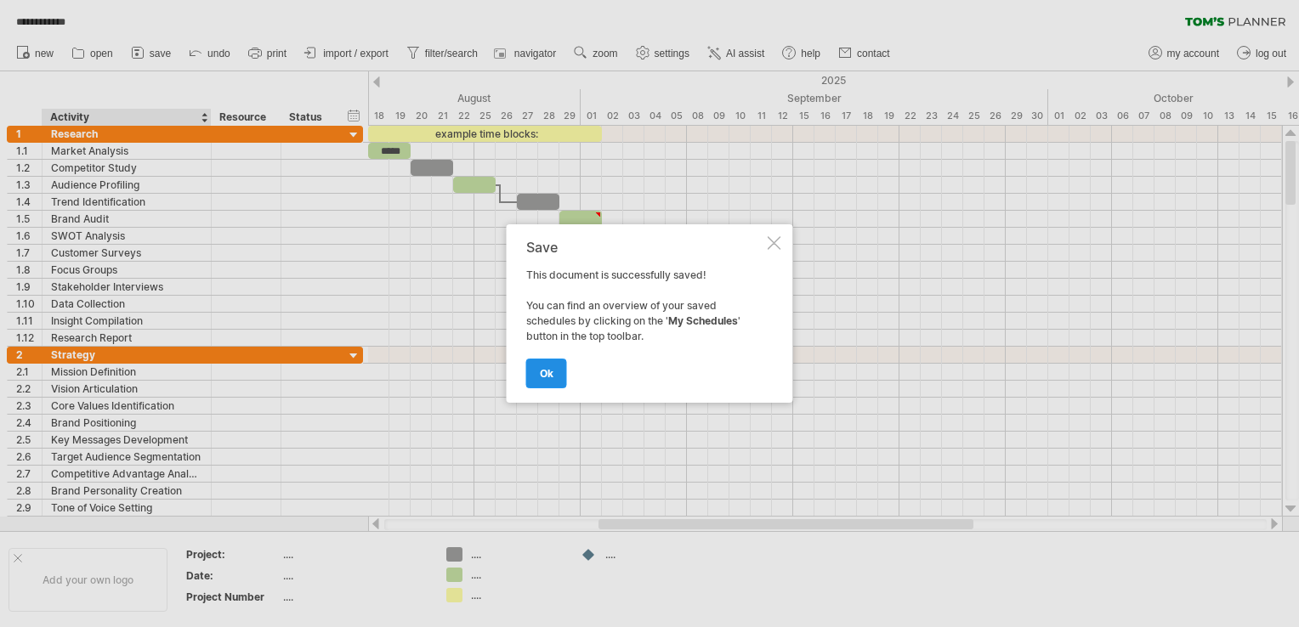
click at [550, 375] on span "ok" at bounding box center [547, 373] width 14 height 13
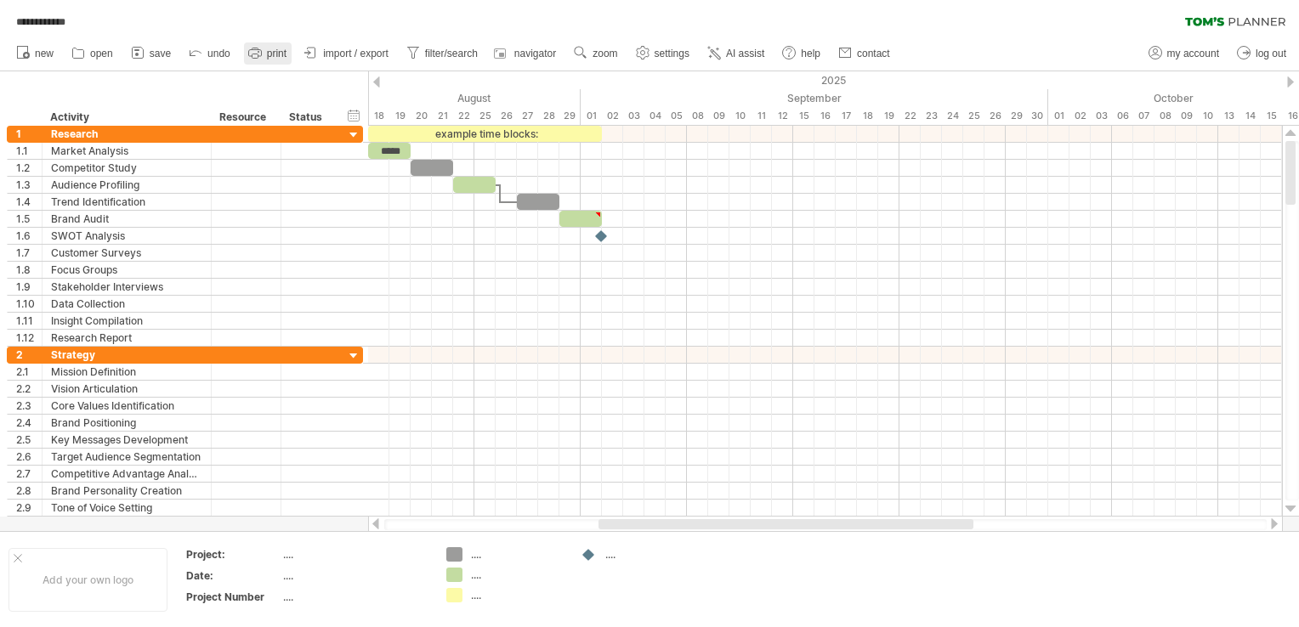
click at [275, 50] on span "print" at bounding box center [277, 54] width 20 height 12
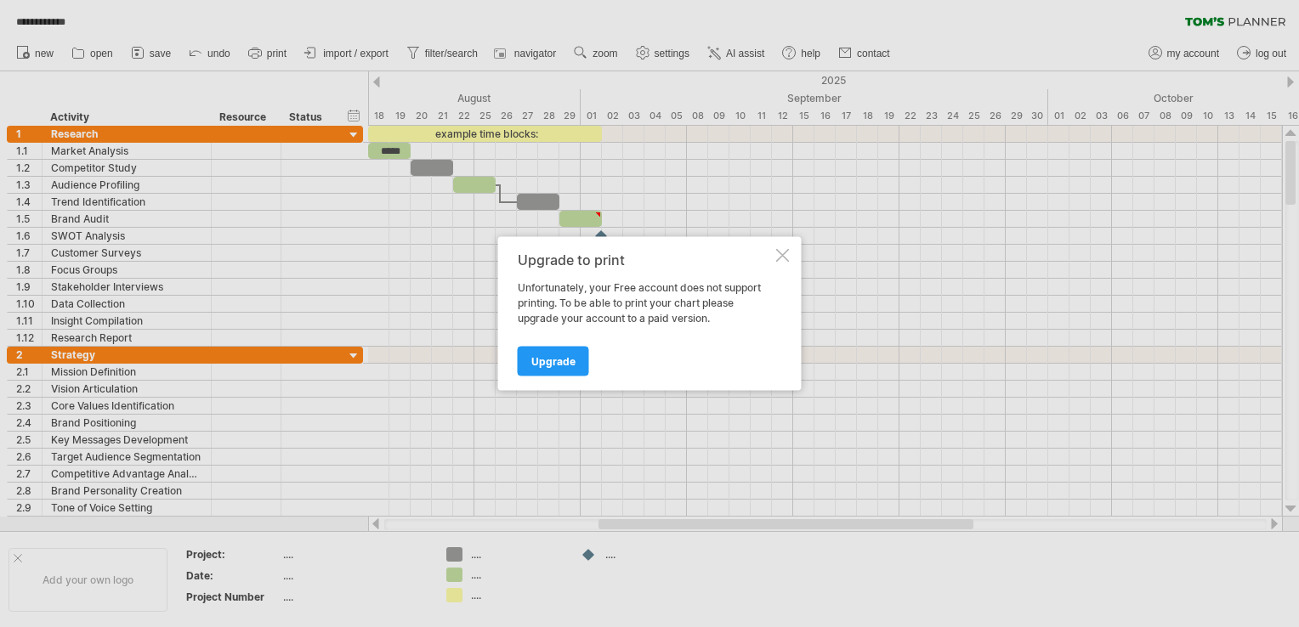
click at [783, 252] on div at bounding box center [783, 256] width 14 height 14
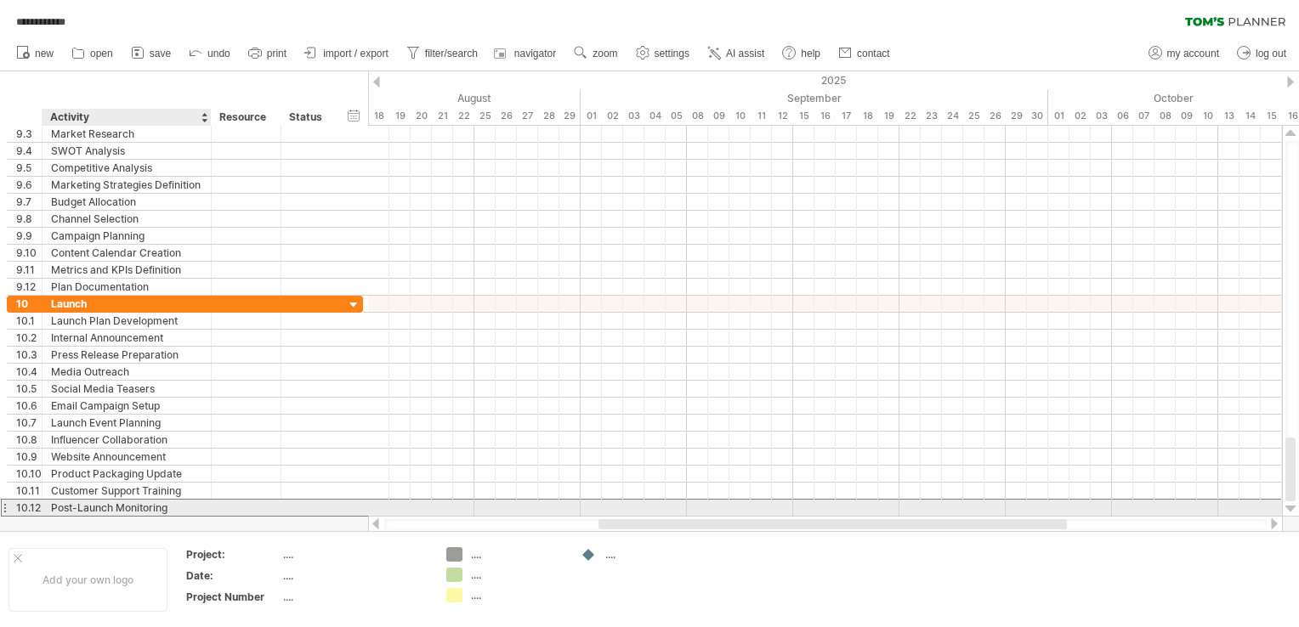
drag, startPoint x: 169, startPoint y: 505, endPoint x: 126, endPoint y: 507, distance: 43.4
click at [140, 507] on div "Post-Launch Monitoring" at bounding box center [126, 508] width 151 height 16
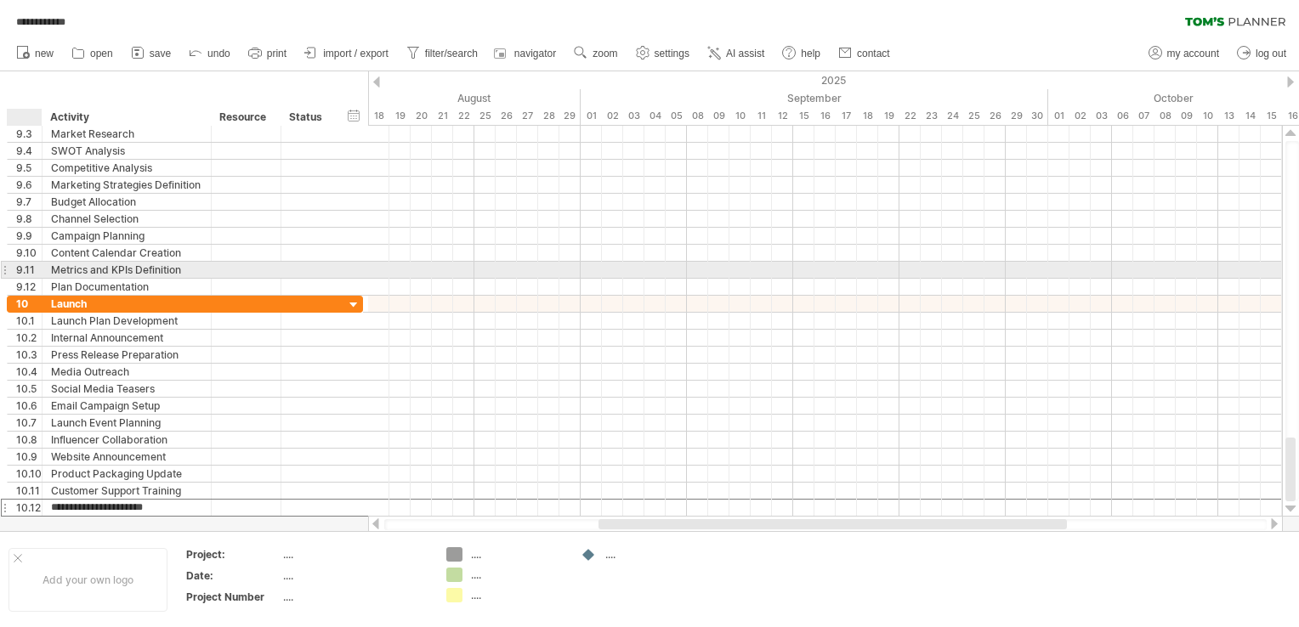
drag, startPoint x: 168, startPoint y: 503, endPoint x: 28, endPoint y: 266, distance: 275.5
click at [28, 267] on div "**********" at bounding box center [185, 321] width 357 height 391
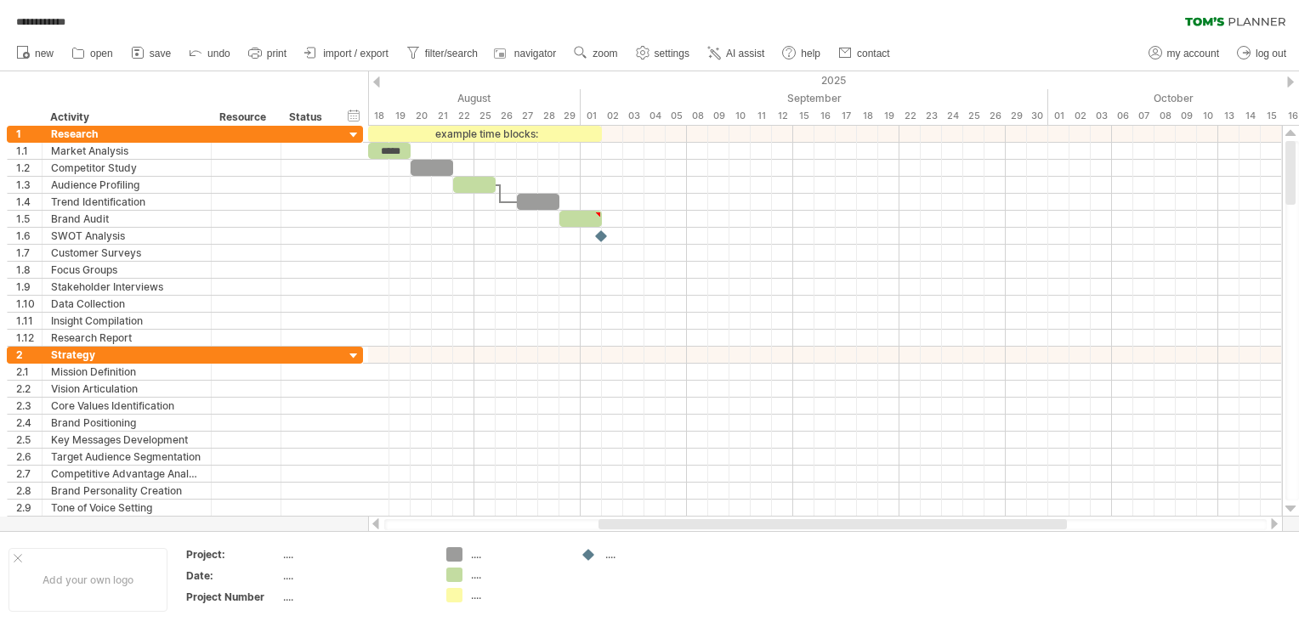
click at [147, 22] on div "**********" at bounding box center [649, 18] width 1299 height 36
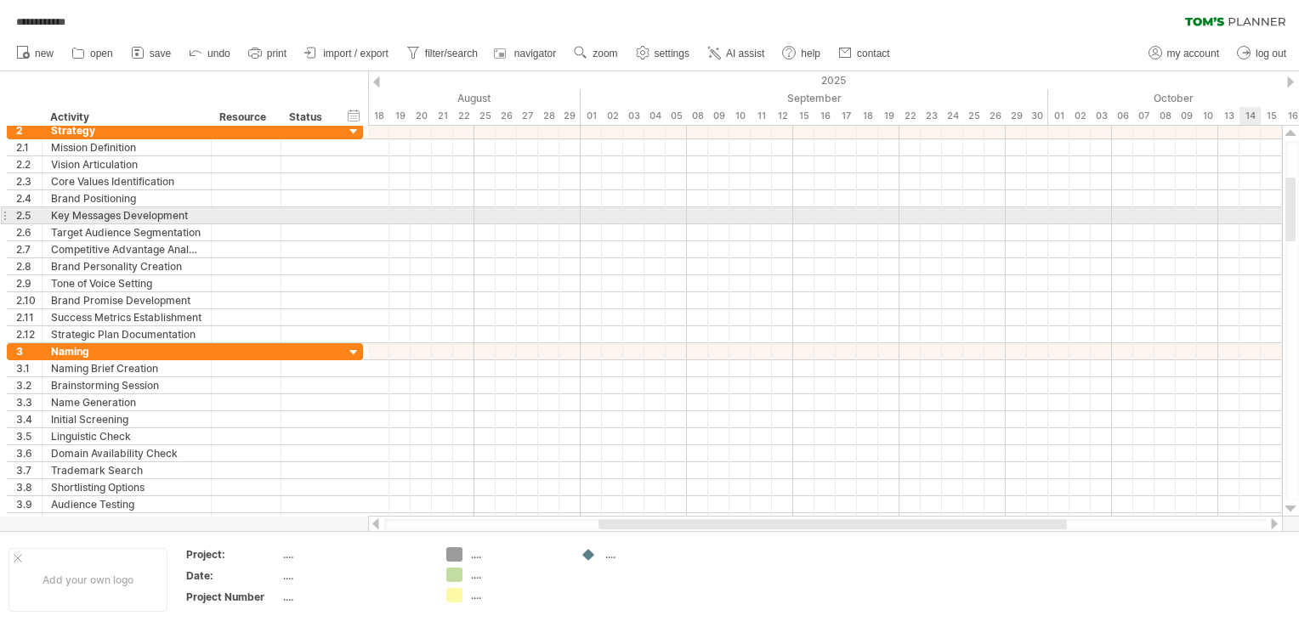
click at [1290, 213] on div at bounding box center [1290, 210] width 10 height 64
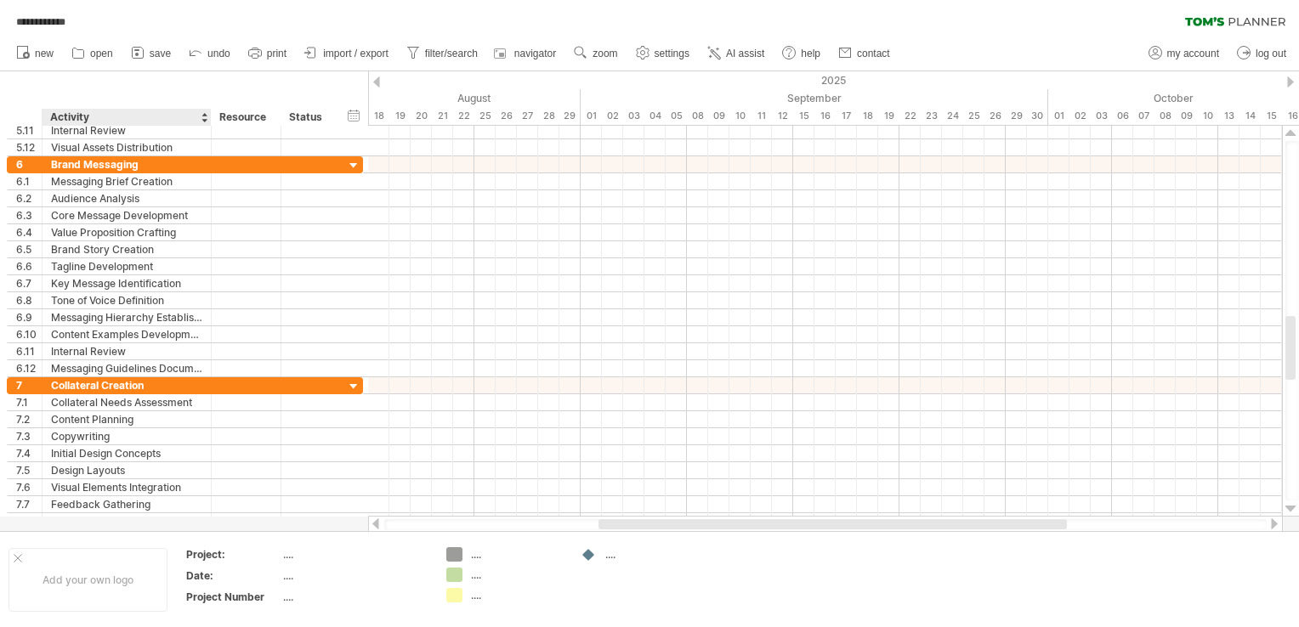
click at [166, 81] on div "hide start/end/duration show start/end/duration ******** Activity ******** Reso…" at bounding box center [184, 98] width 368 height 54
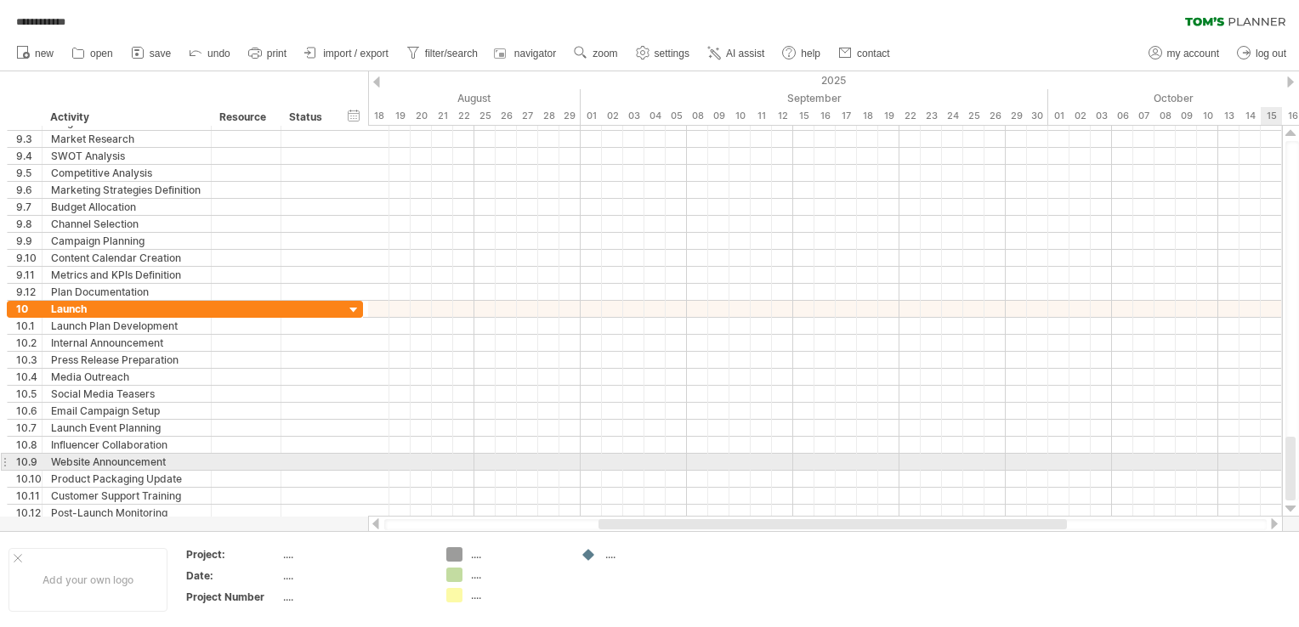
drag, startPoint x: 1292, startPoint y: 447, endPoint x: 1295, endPoint y: 471, distance: 23.9
click at [1295, 471] on div at bounding box center [1290, 469] width 10 height 64
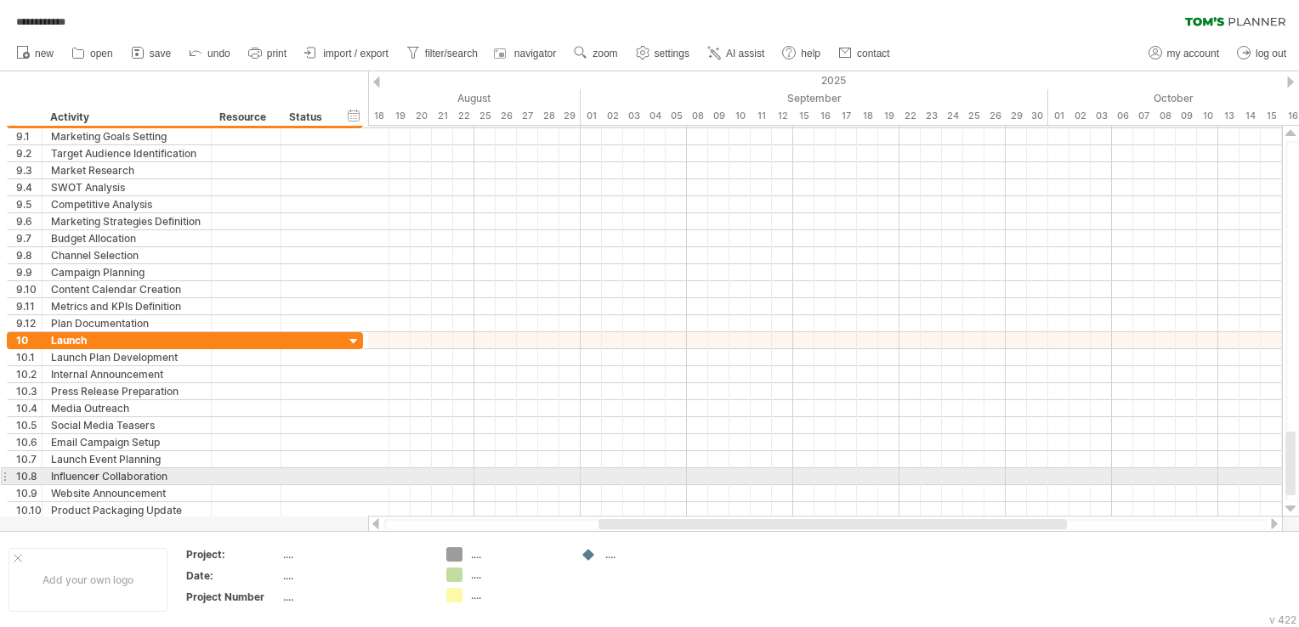
click at [1292, 472] on div at bounding box center [1290, 464] width 10 height 64
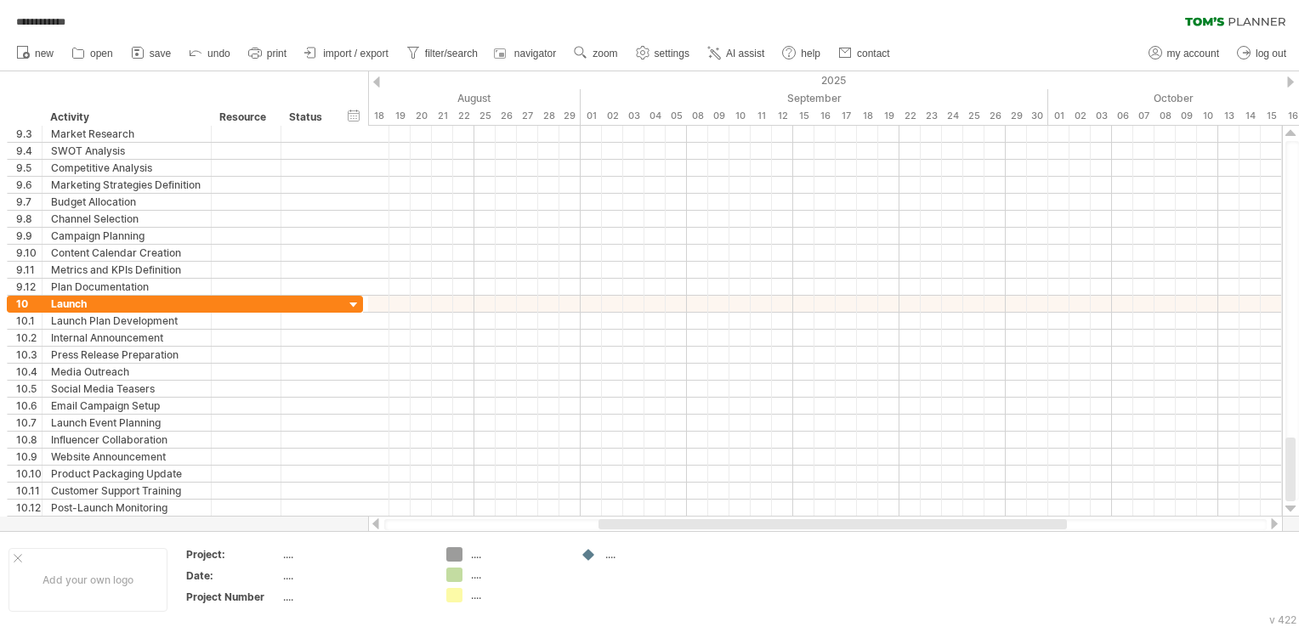
click at [1086, 36] on div "new" at bounding box center [649, 54] width 1299 height 36
